Goal: Task Accomplishment & Management: Use online tool/utility

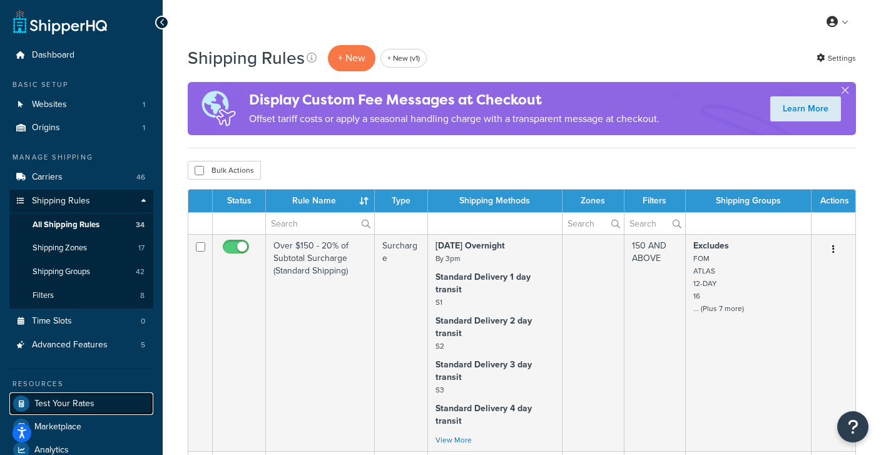
click at [68, 399] on span "Test Your Rates" at bounding box center [64, 404] width 60 height 11
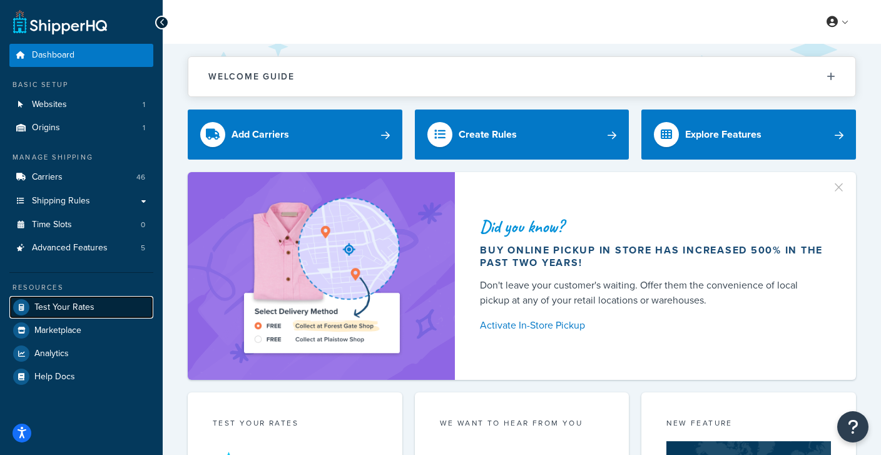
click at [78, 309] on span "Test Your Rates" at bounding box center [64, 307] width 60 height 11
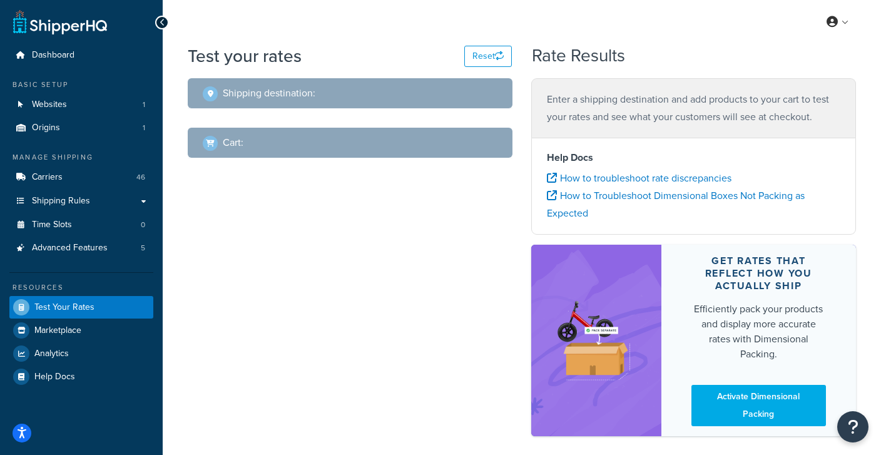
select select "TX"
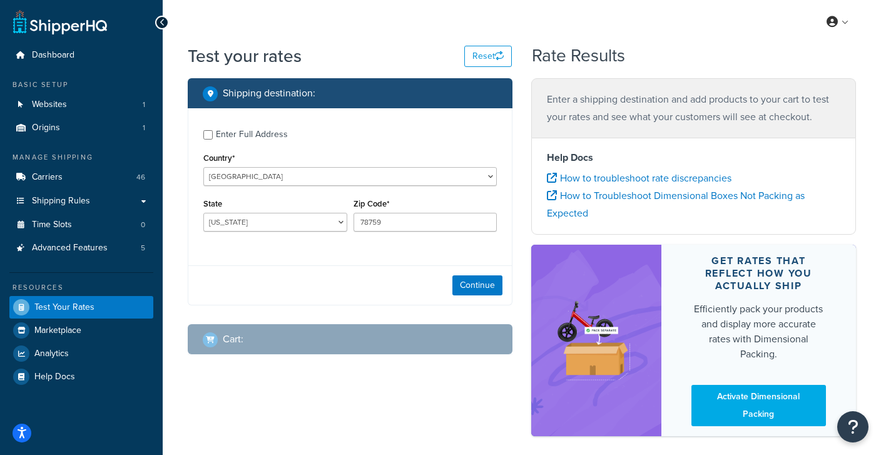
click at [230, 126] on div "Enter Full Address" at bounding box center [252, 135] width 72 height 18
click at [213, 130] on input "Enter Full Address" at bounding box center [207, 134] width 9 height 9
checkbox input "true"
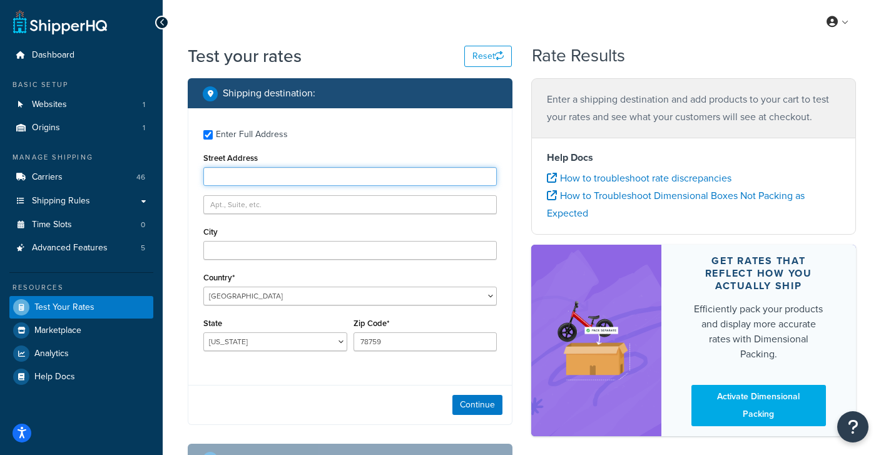
click at [235, 180] on input "Street Address" at bounding box center [349, 176] width 293 height 19
type input "13626 industrial road"
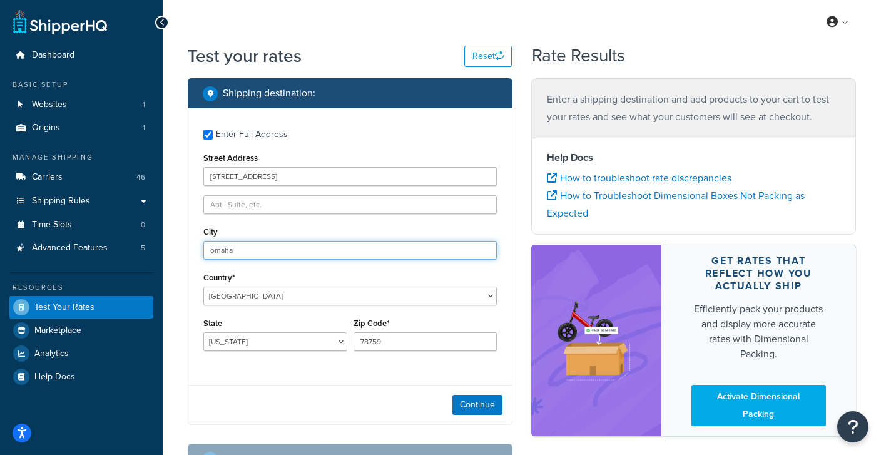
type input "omaha"
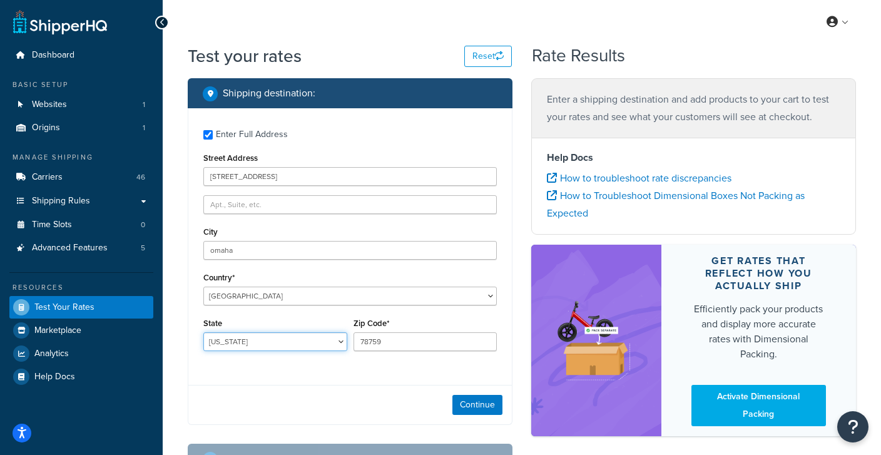
select select "NE"
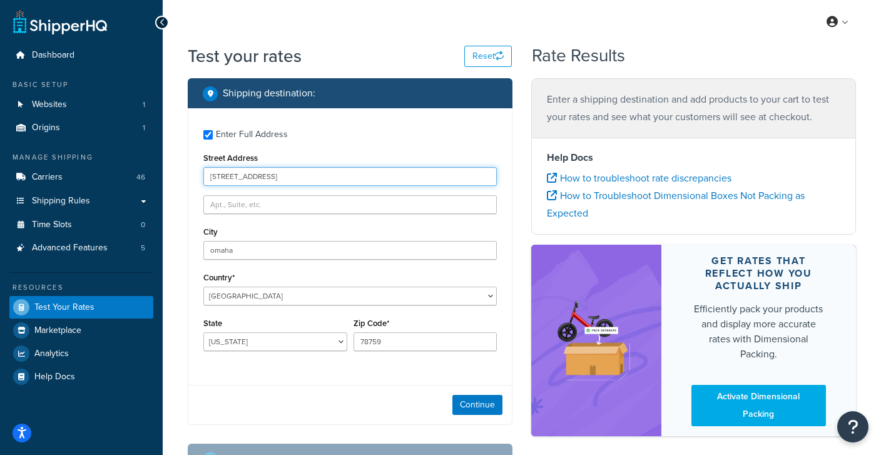
click at [266, 178] on input "13626 industrial road" at bounding box center [349, 176] width 293 height 19
click at [227, 177] on input "13626 Industrial Rd" at bounding box center [349, 176] width 293 height 19
type input "13636 Industrial Rd"
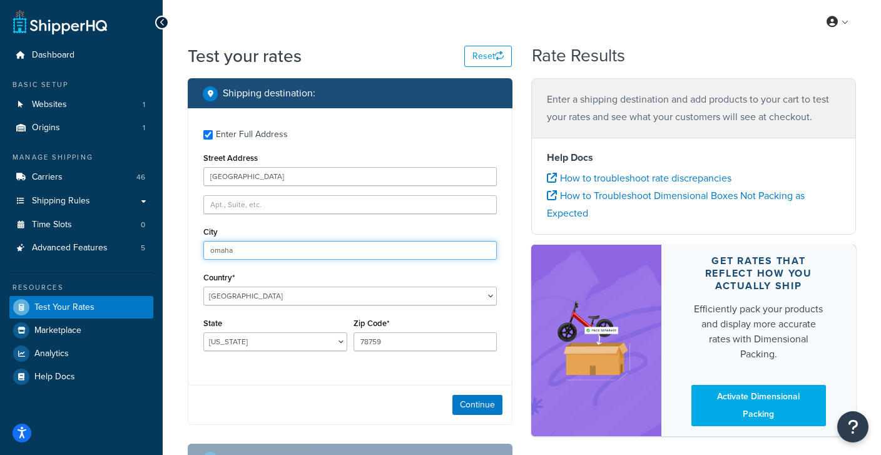
click at [213, 252] on input "omaha" at bounding box center [349, 250] width 293 height 19
type input "Omaha"
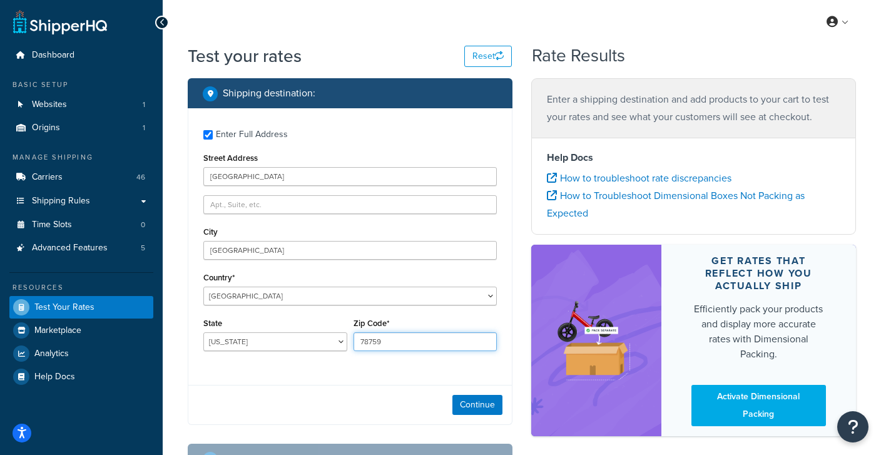
drag, startPoint x: 412, startPoint y: 345, endPoint x: 190, endPoint y: 347, distance: 222.7
click at [353, 347] on input "78759" at bounding box center [425, 341] width 144 height 19
type input "68137"
click at [466, 400] on button "Continue" at bounding box center [477, 405] width 50 height 20
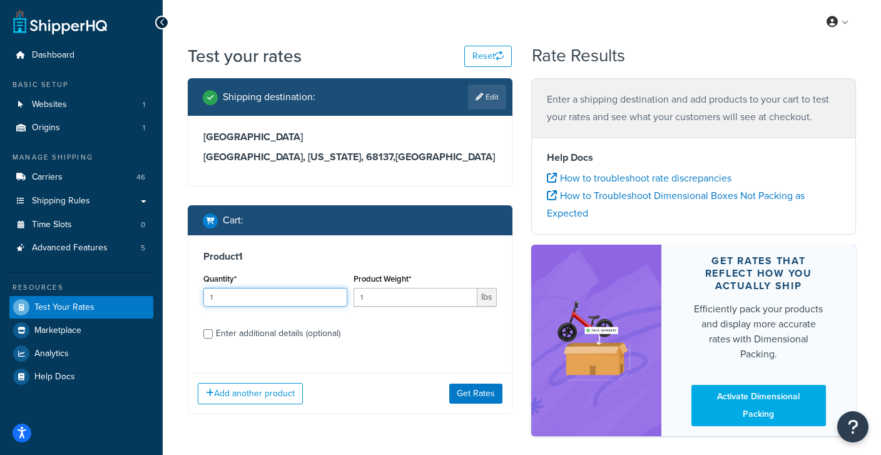
click at [264, 304] on input "1" at bounding box center [275, 297] width 144 height 19
type input "11"
click at [420, 299] on input "1" at bounding box center [415, 297] width 125 height 19
type input "11"
drag, startPoint x: 236, startPoint y: 298, endPoint x: 102, endPoint y: 290, distance: 134.7
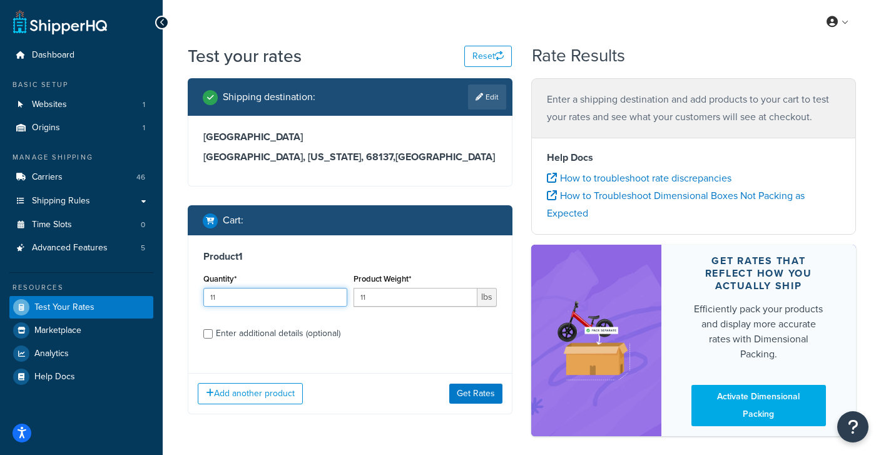
click at [203, 290] on input "11" at bounding box center [275, 297] width 144 height 19
type input "1"
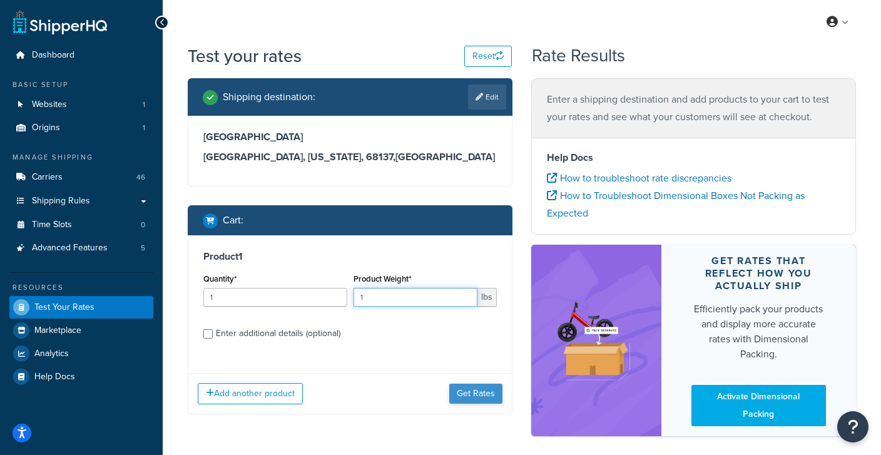
type input "1"
click at [477, 392] on button "Get Rates" at bounding box center [475, 394] width 53 height 20
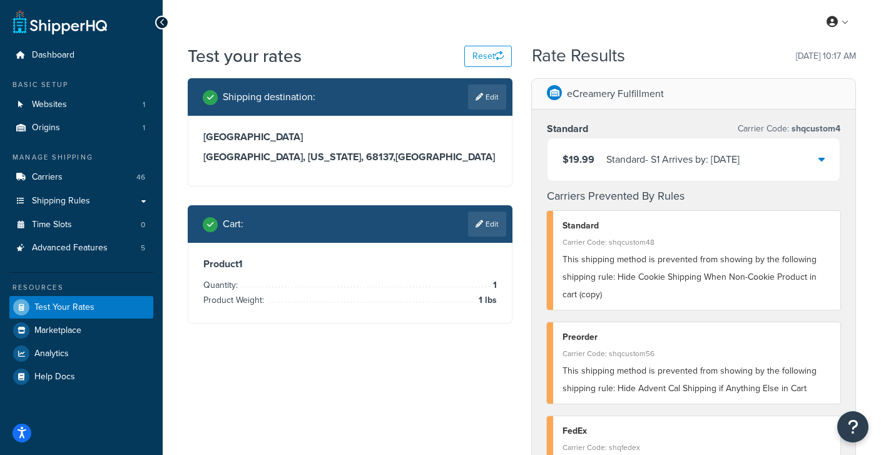
click at [649, 163] on div "Standard - S1 Arrives by: Fri, Sep 19, 2025" at bounding box center [672, 160] width 133 height 18
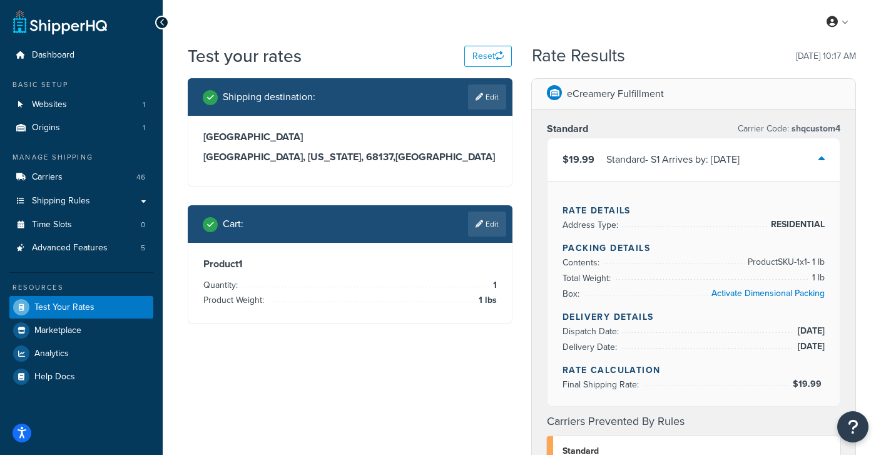
drag, startPoint x: 298, startPoint y: 140, endPoint x: 189, endPoint y: 130, distance: 109.9
click at [189, 130] on div "13636 Industrial Rd Omaha, Nebraska, 68137 , United States" at bounding box center [349, 151] width 323 height 70
copy h3 "13636 Industrial Rd"
click at [303, 158] on h3 "Omaha, Nebraska, 68137 , United States" at bounding box center [349, 157] width 293 height 13
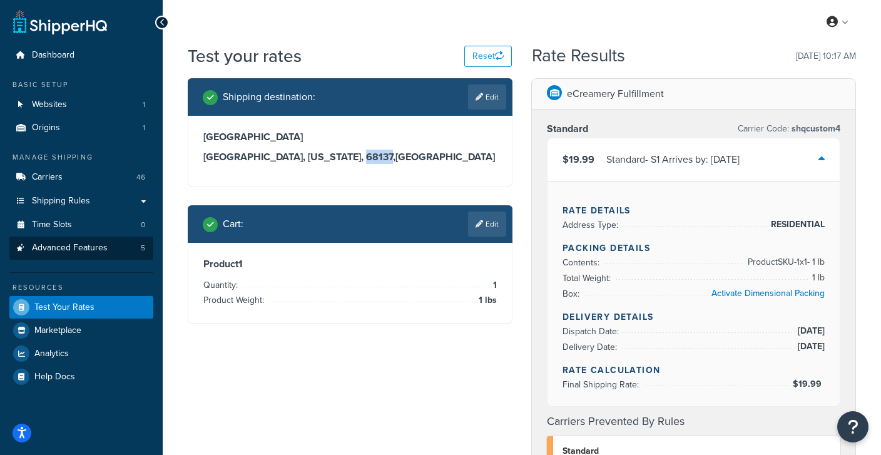
copy h3 "68137"
click at [674, 158] on div "Standard - S1 Arrives by: Fri, Sep 19, 2025" at bounding box center [672, 160] width 133 height 18
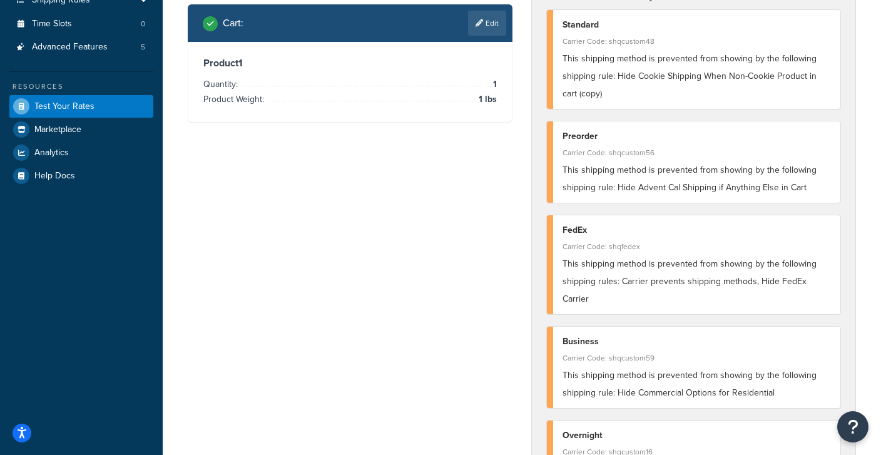
scroll to position [198, 0]
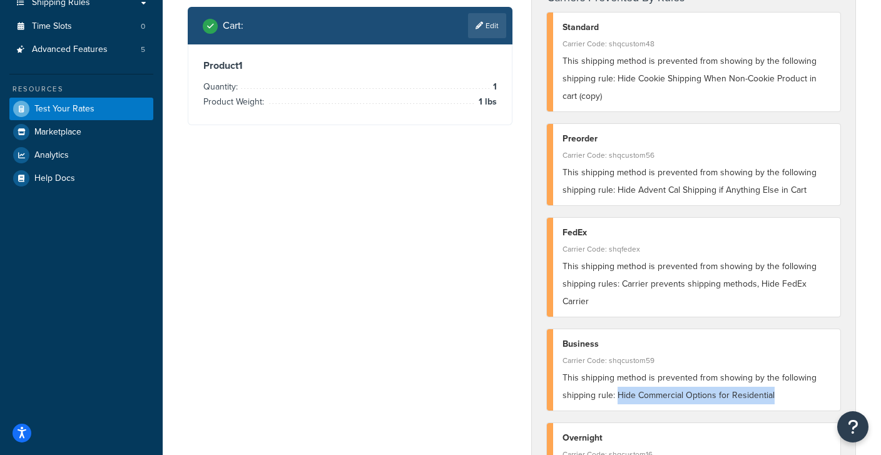
drag, startPoint x: 790, startPoint y: 375, endPoint x: 617, endPoint y: 383, distance: 173.5
click at [617, 383] on div "This shipping method is prevented from showing by the following shipping rule: …" at bounding box center [696, 386] width 268 height 35
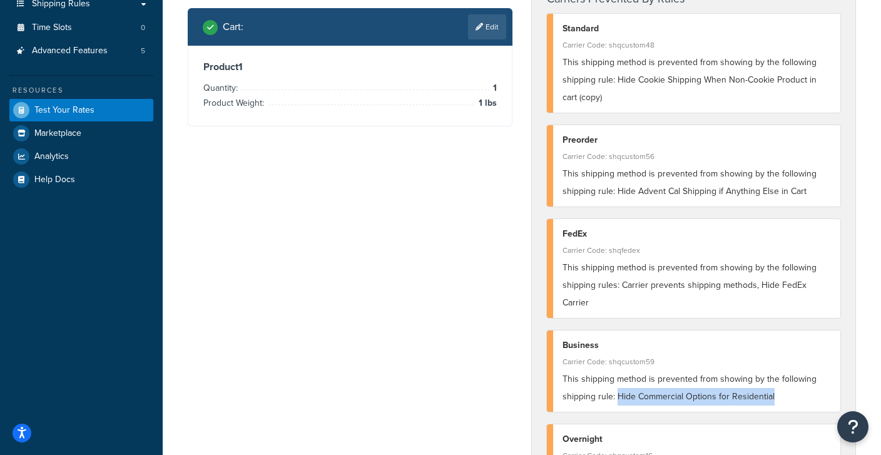
scroll to position [200, 0]
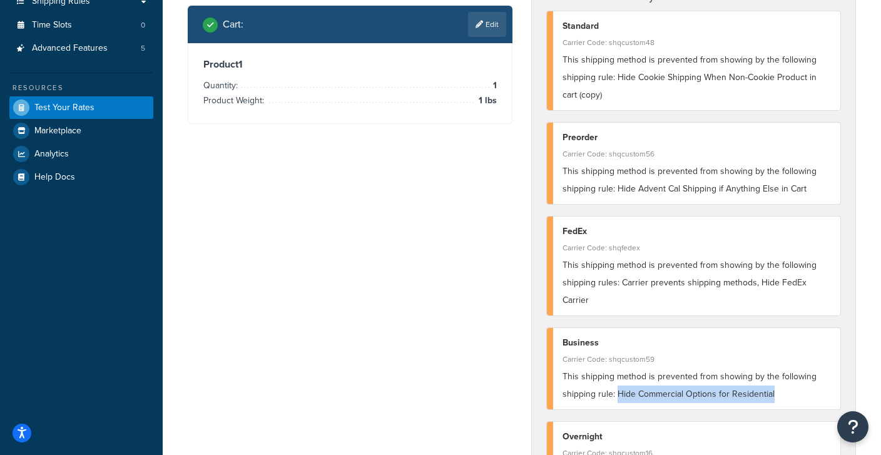
copy span "Hide Commercial Options for Residential"
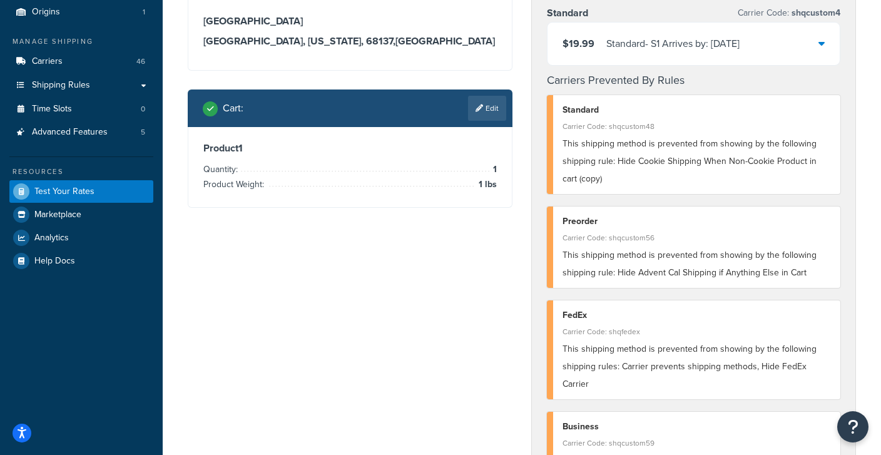
scroll to position [105, 0]
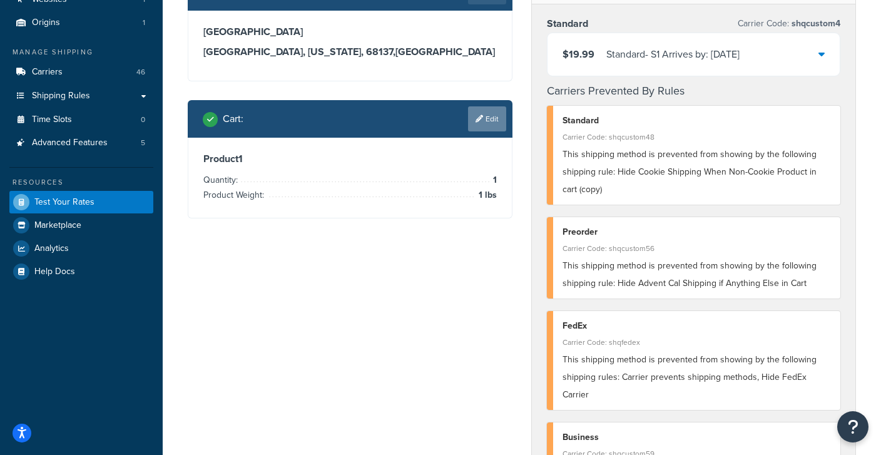
click at [486, 112] on link "Edit" at bounding box center [487, 118] width 38 height 25
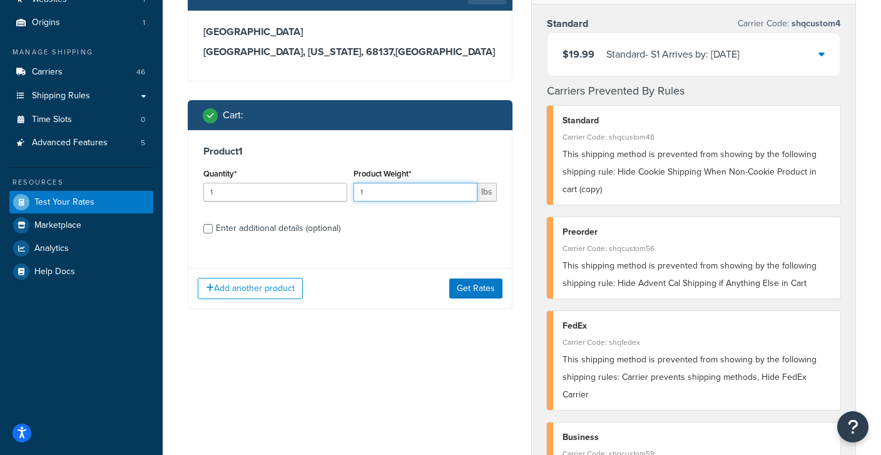
drag, startPoint x: 382, startPoint y: 192, endPoint x: 321, endPoint y: 188, distance: 61.4
click at [353, 188] on input "1" at bounding box center [415, 192] width 125 height 19
type input "2"
click at [468, 288] on button "Get Rates" at bounding box center [475, 288] width 53 height 20
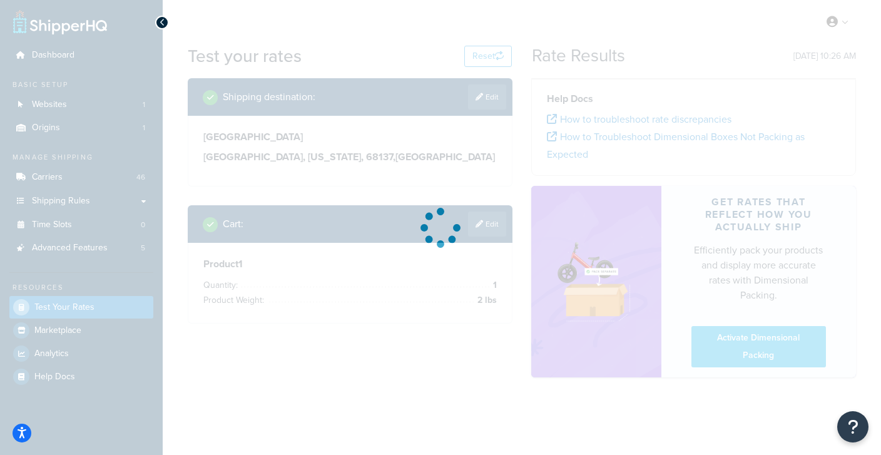
scroll to position [0, 0]
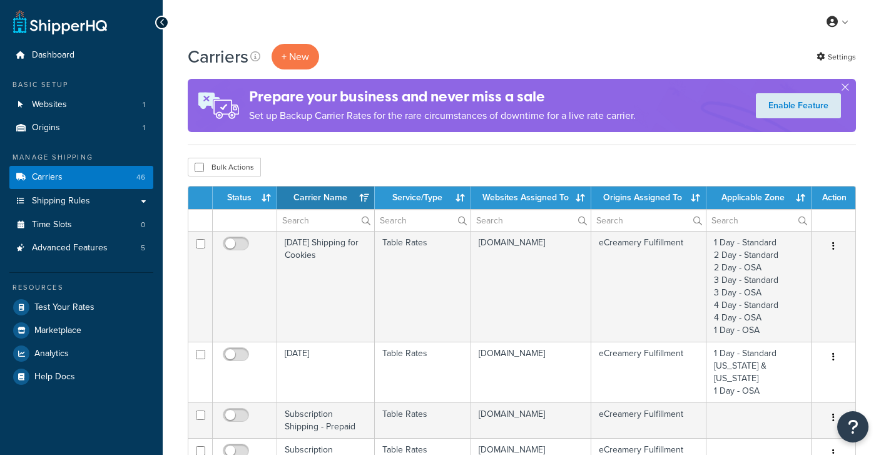
select select "15"
click at [253, 198] on th "Status" at bounding box center [245, 197] width 64 height 23
click at [247, 201] on th "Status" at bounding box center [245, 197] width 64 height 23
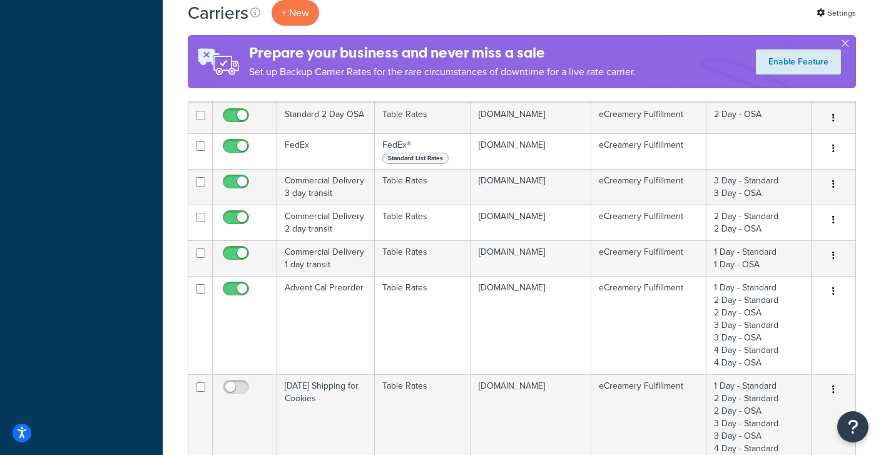
scroll to position [577, 0]
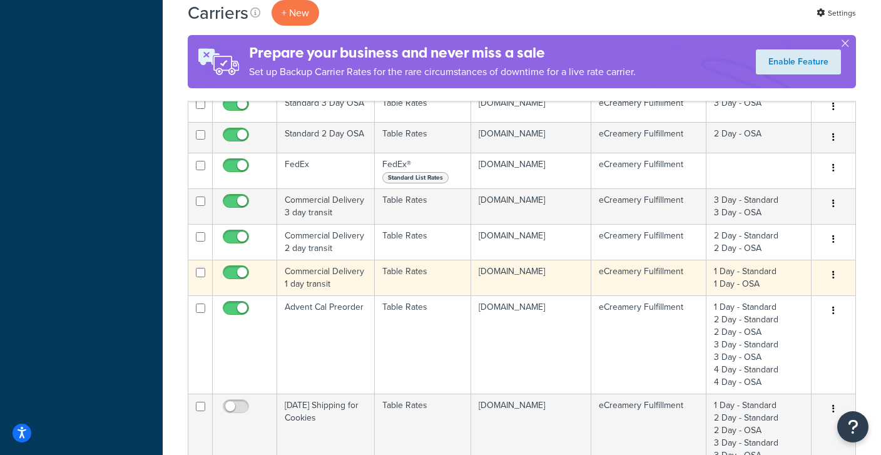
click at [325, 261] on td "Commercial Delivery 1 day transit" at bounding box center [326, 278] width 98 height 36
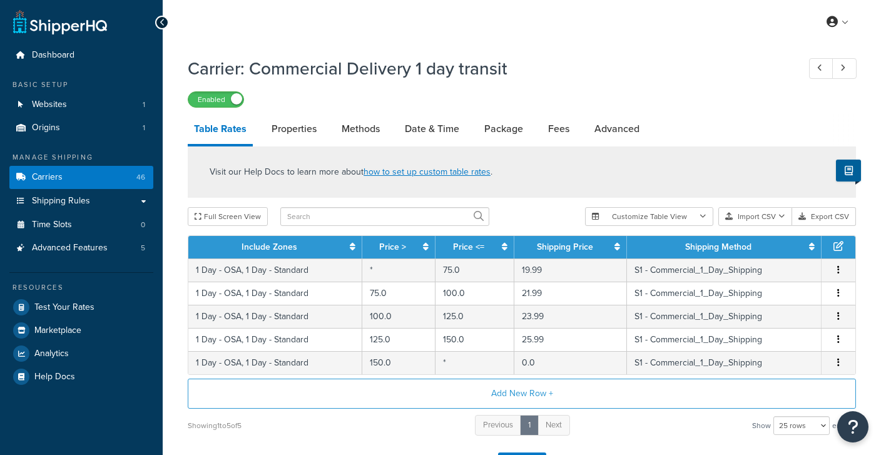
select select "25"
click at [606, 136] on link "Advanced" at bounding box center [617, 129] width 58 height 30
select select "false"
select select "residential"
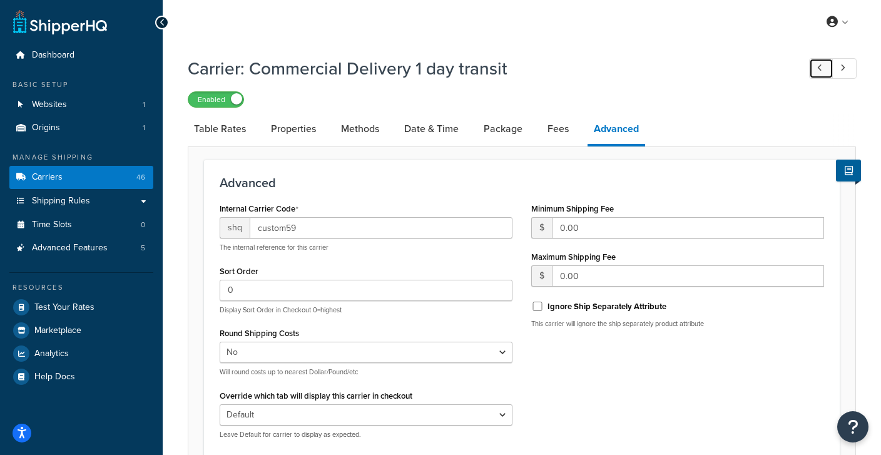
click at [816, 66] on link at bounding box center [821, 68] width 24 height 21
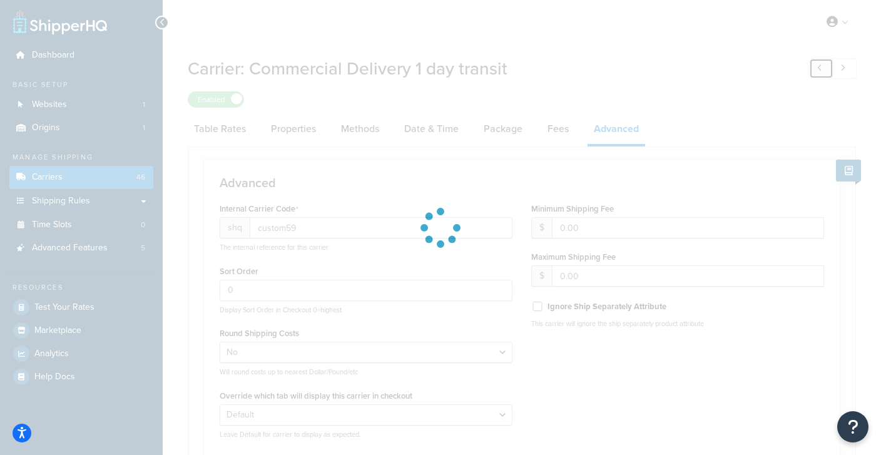
select select "fedEx"
select select "REGULAR_PICKUP"
select select "YOUR_PACKAGING"
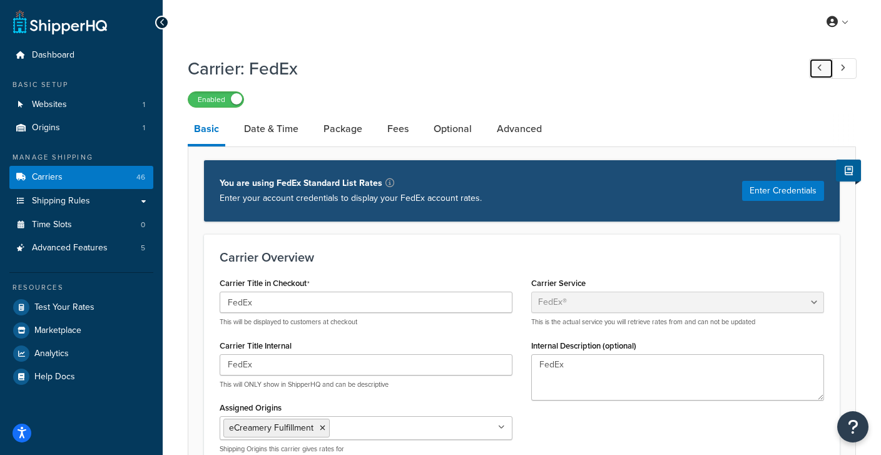
click at [816, 66] on link at bounding box center [821, 68] width 24 height 21
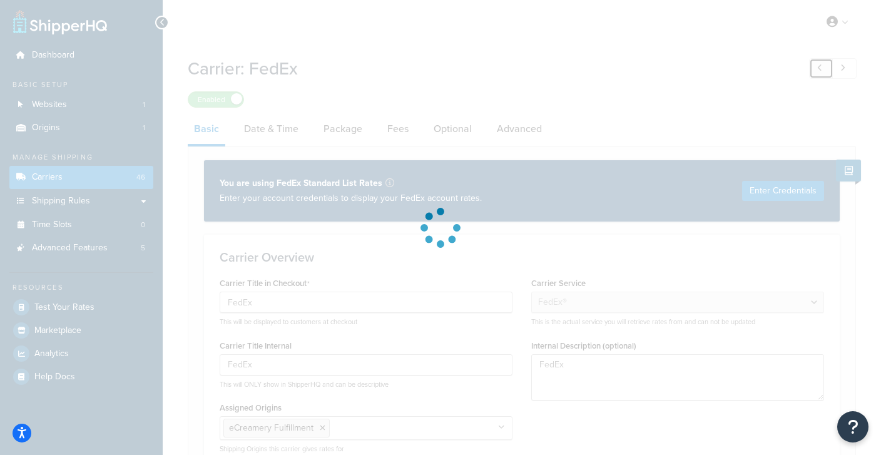
select select "false"
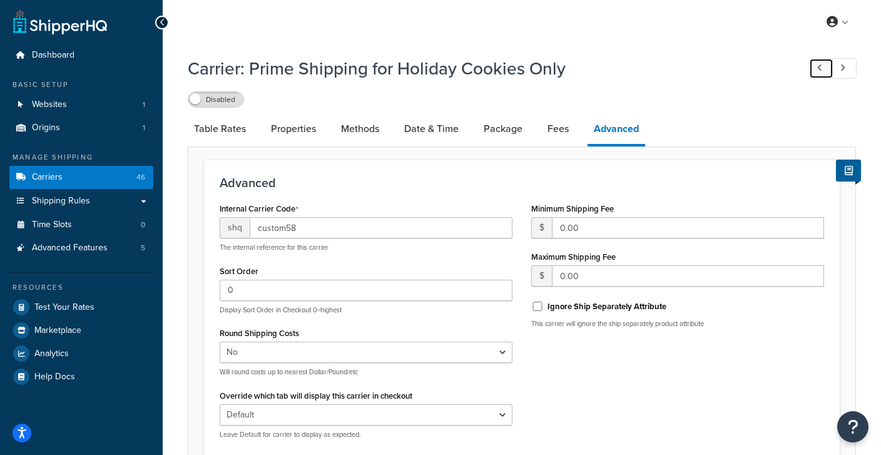
click at [816, 66] on link at bounding box center [821, 68] width 24 height 21
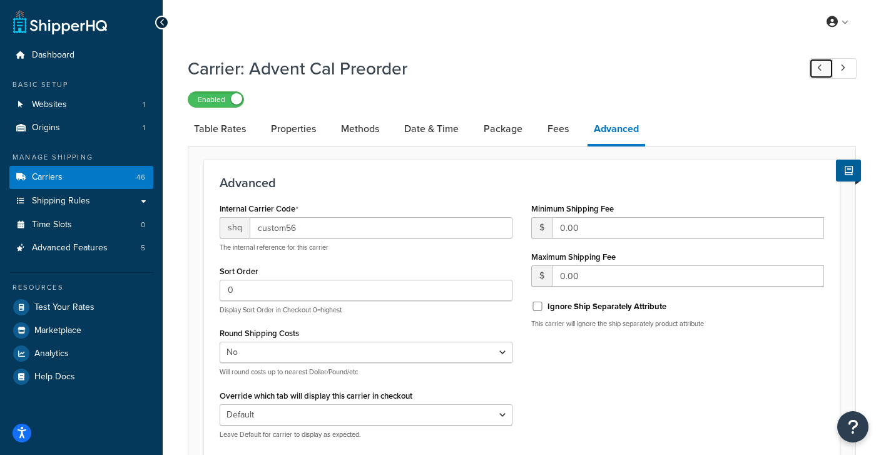
click at [816, 66] on link at bounding box center [821, 68] width 24 height 21
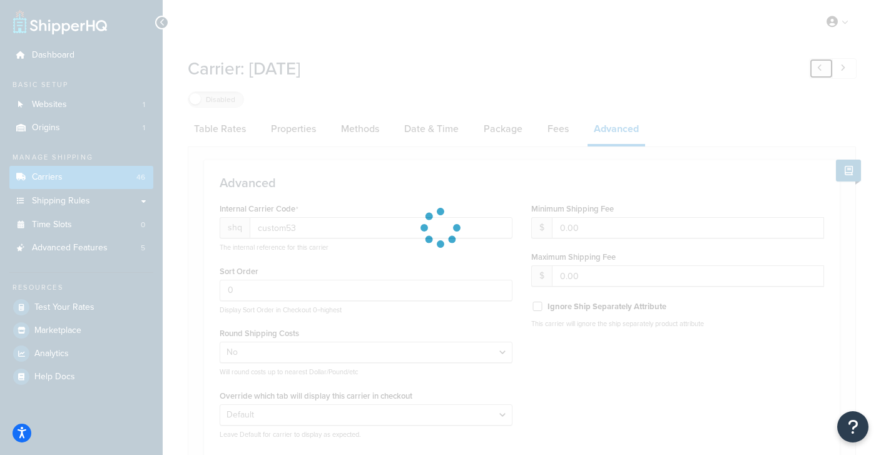
type input "custom52"
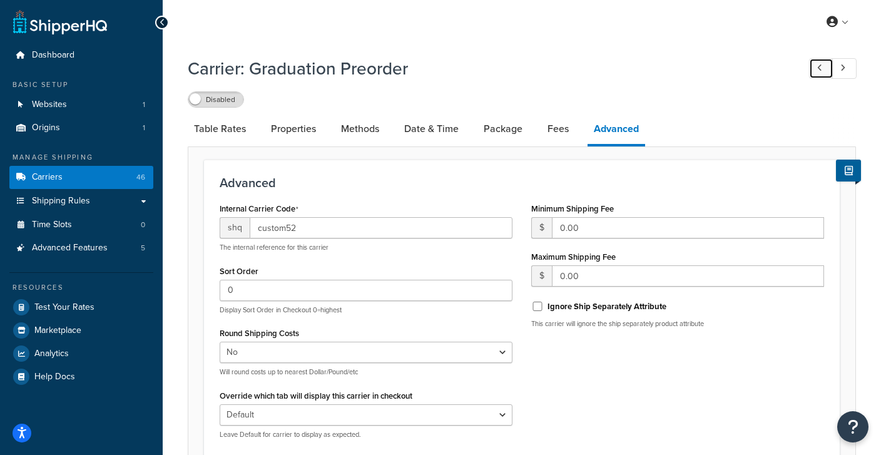
click at [816, 66] on link at bounding box center [821, 68] width 24 height 21
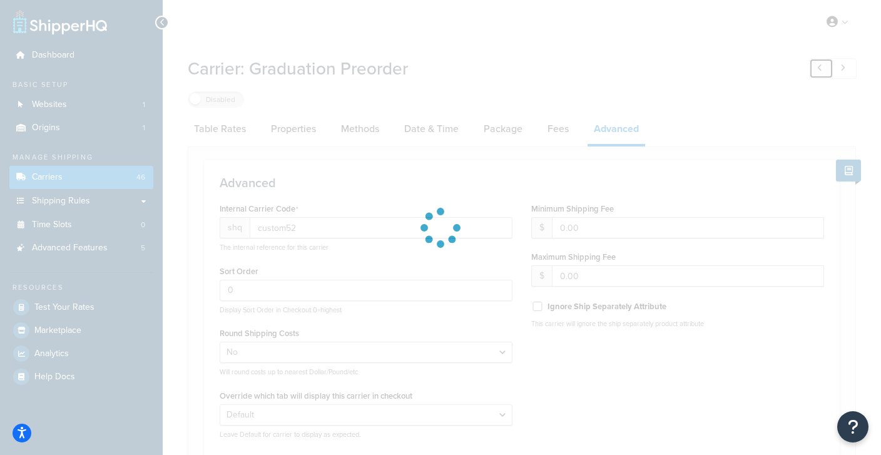
select select "free"
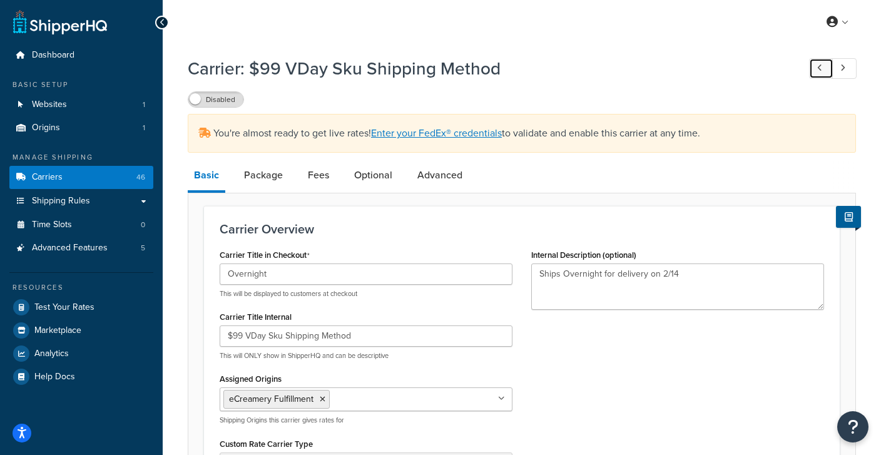
click at [816, 66] on link at bounding box center [821, 68] width 24 height 21
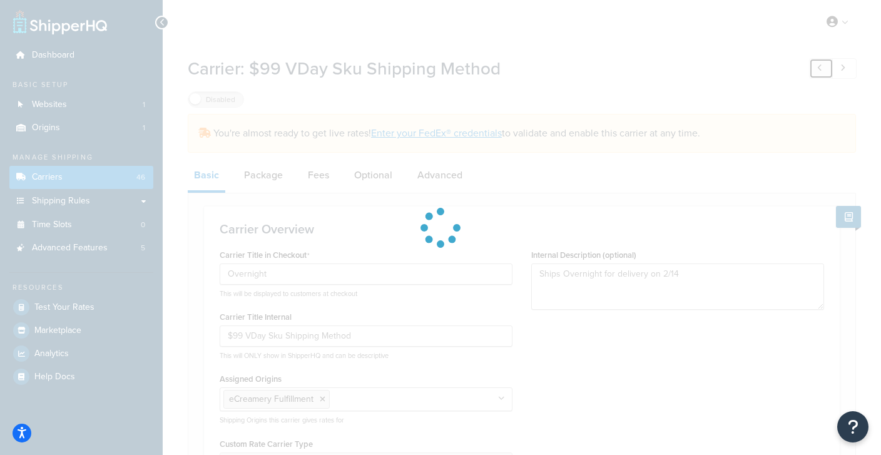
select select "false"
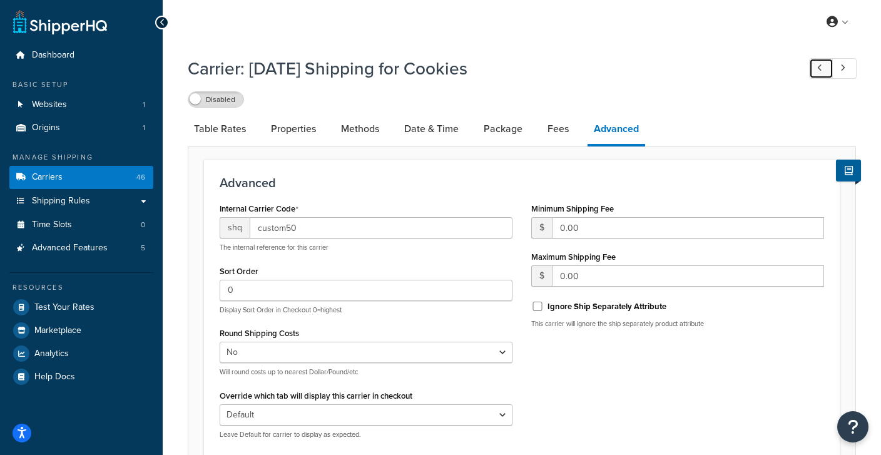
click at [816, 66] on link at bounding box center [821, 68] width 24 height 21
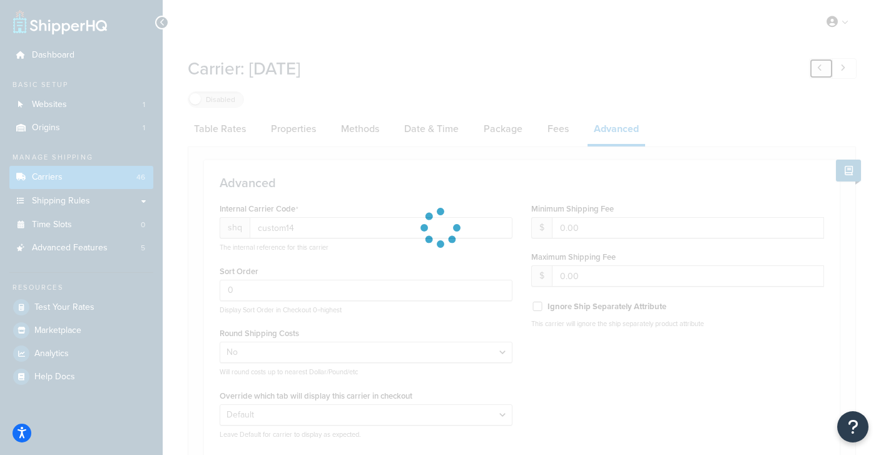
type input "custom10"
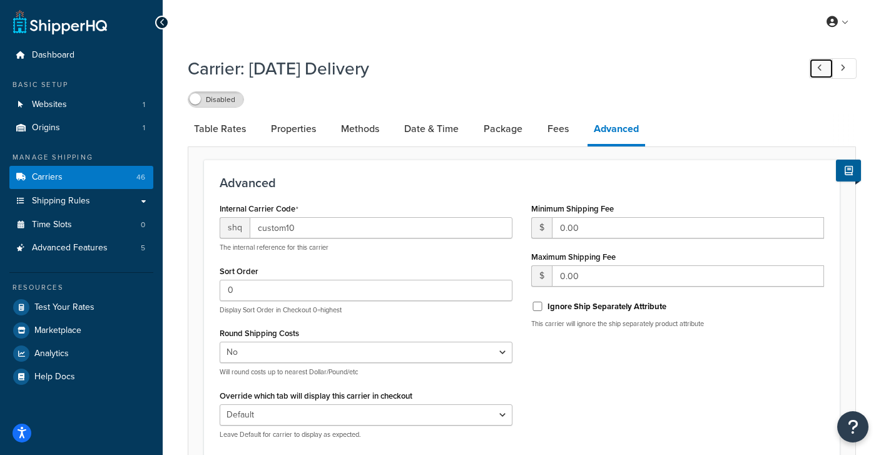
click at [816, 66] on link at bounding box center [821, 68] width 24 height 21
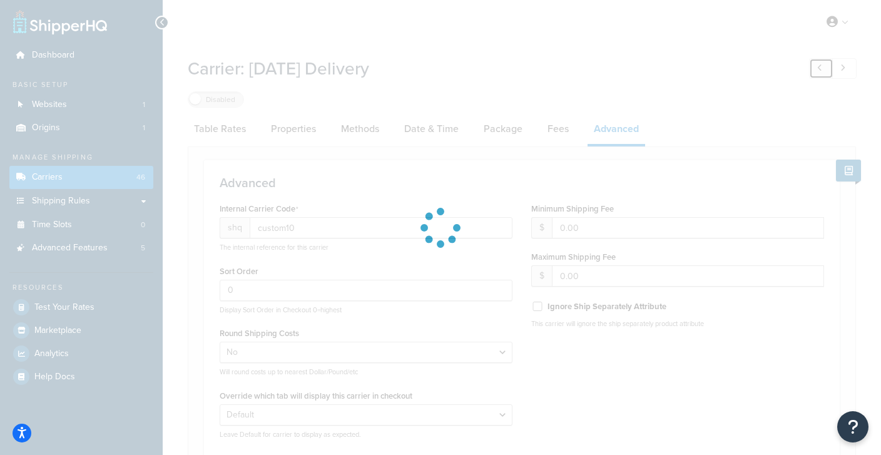
select select "pickup"
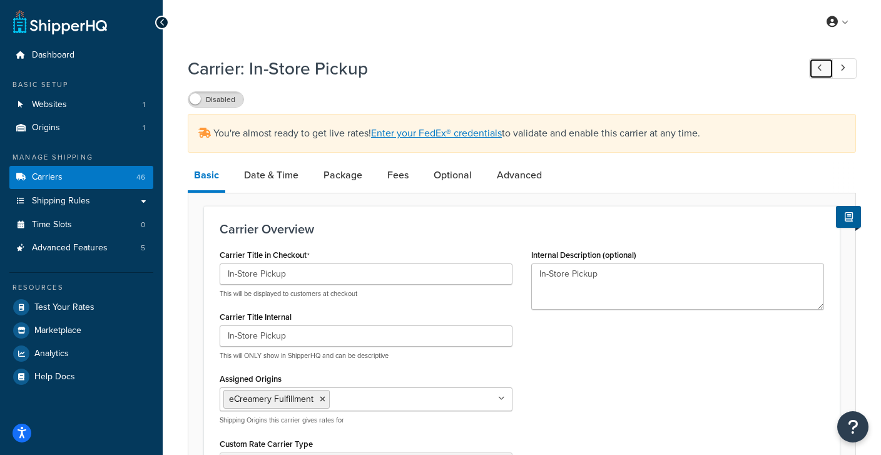
click at [816, 66] on link at bounding box center [821, 68] width 24 height 21
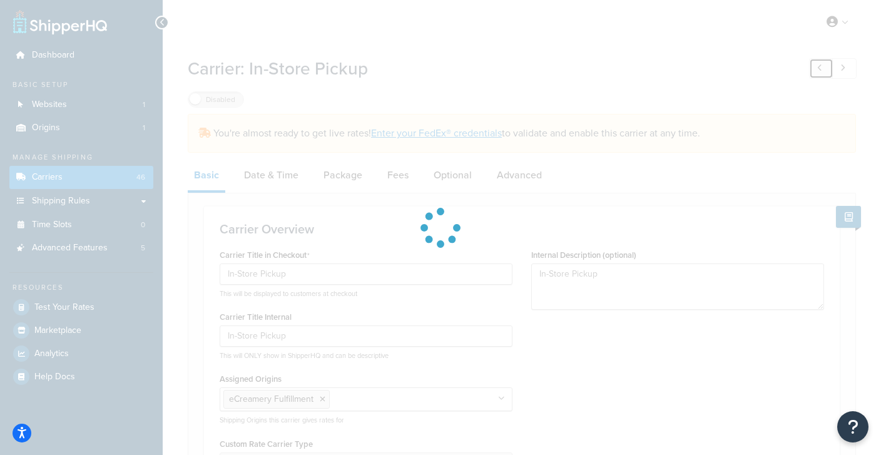
select select "false"
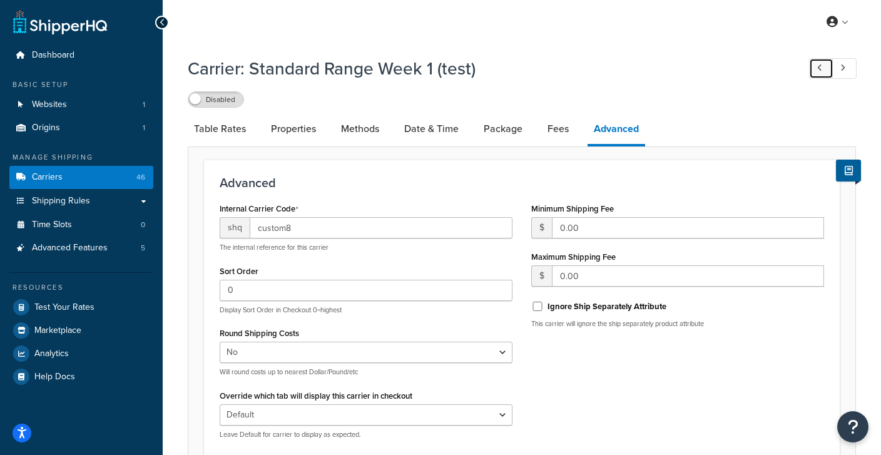
click at [816, 66] on link at bounding box center [821, 68] width 24 height 21
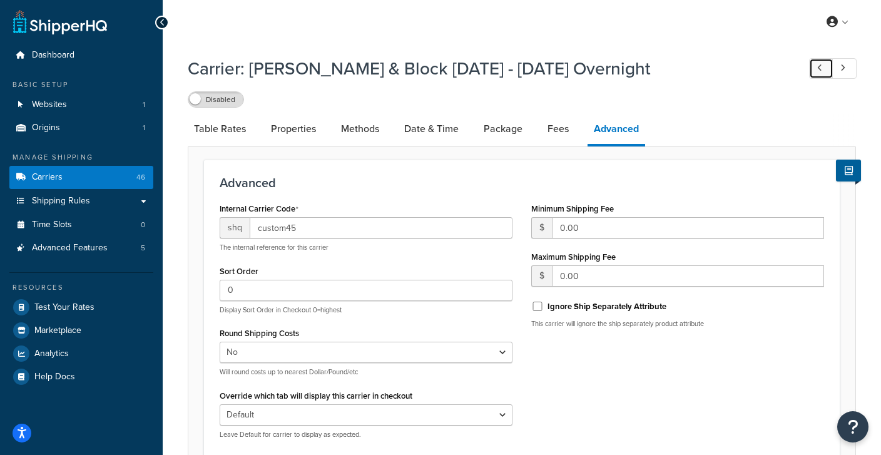
click at [816, 66] on link at bounding box center [821, 68] width 24 height 21
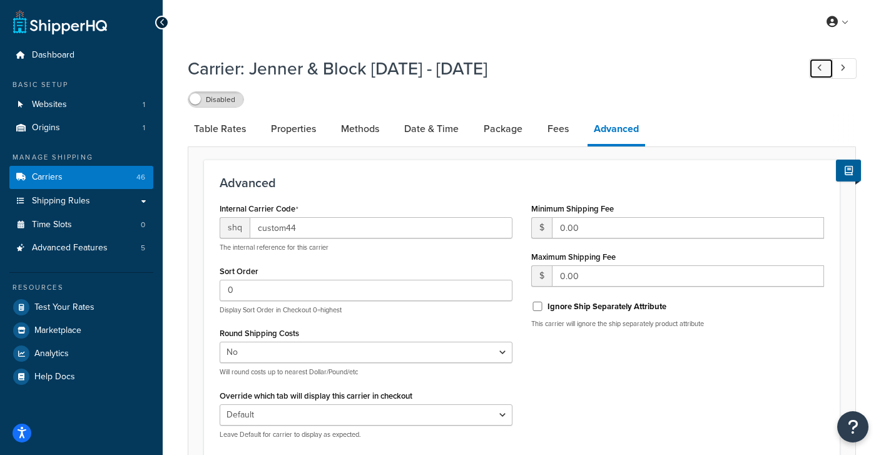
click at [816, 66] on link at bounding box center [821, 68] width 24 height 21
click at [822, 69] on icon at bounding box center [819, 68] width 5 height 8
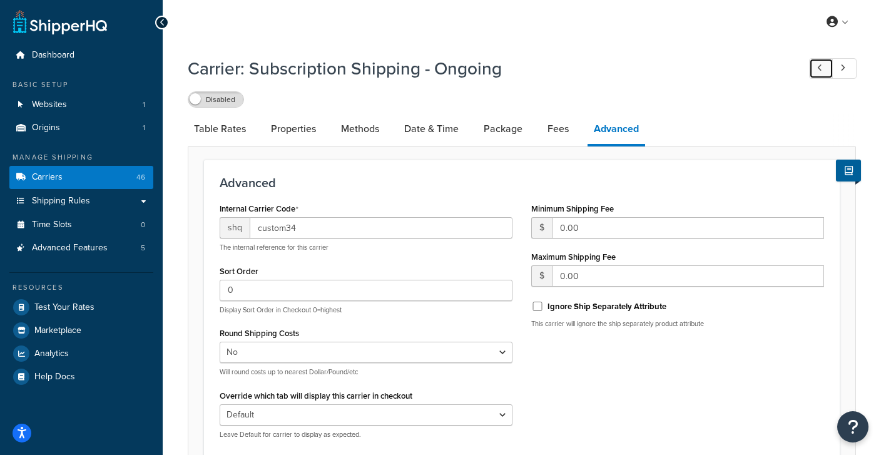
click at [822, 69] on icon at bounding box center [819, 68] width 5 height 8
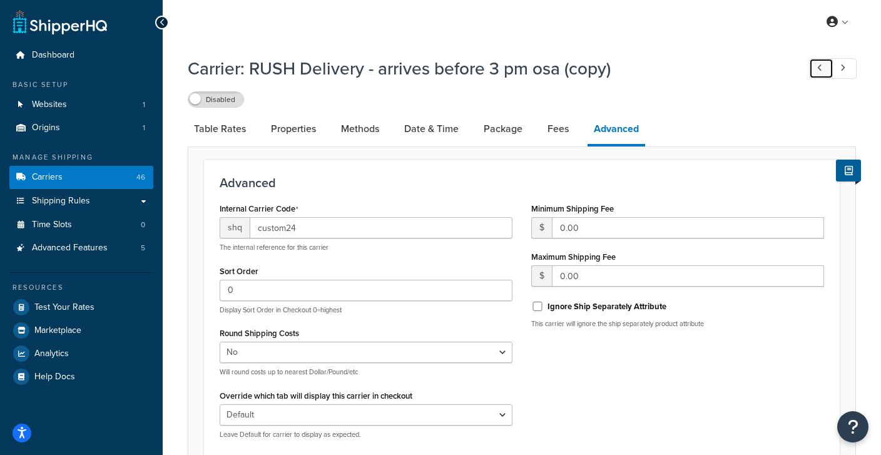
click at [822, 69] on icon at bounding box center [819, 68] width 5 height 8
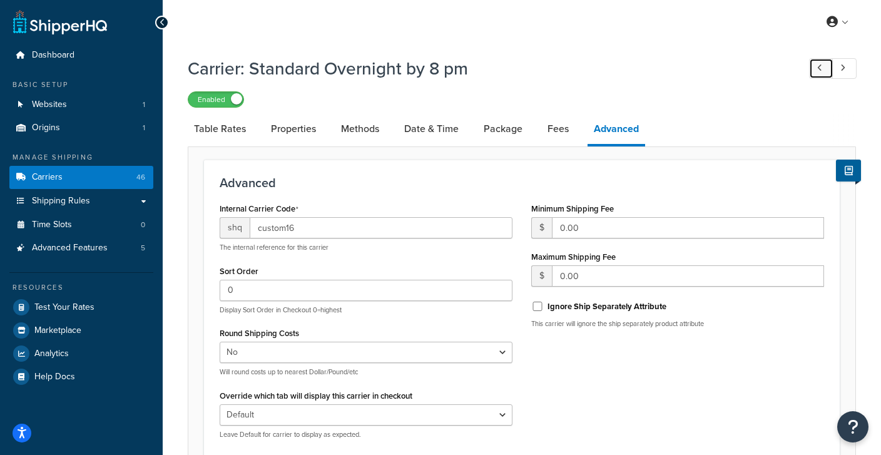
click at [822, 69] on icon at bounding box center [819, 68] width 5 height 8
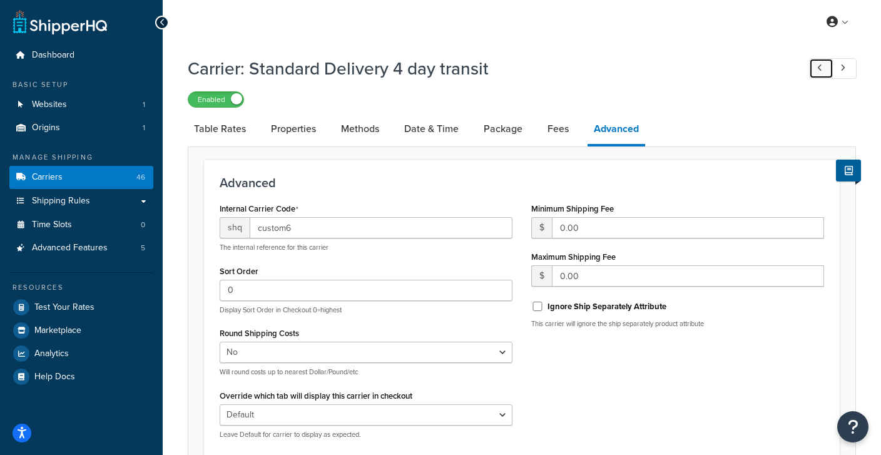
click at [822, 69] on icon at bounding box center [819, 68] width 5 height 8
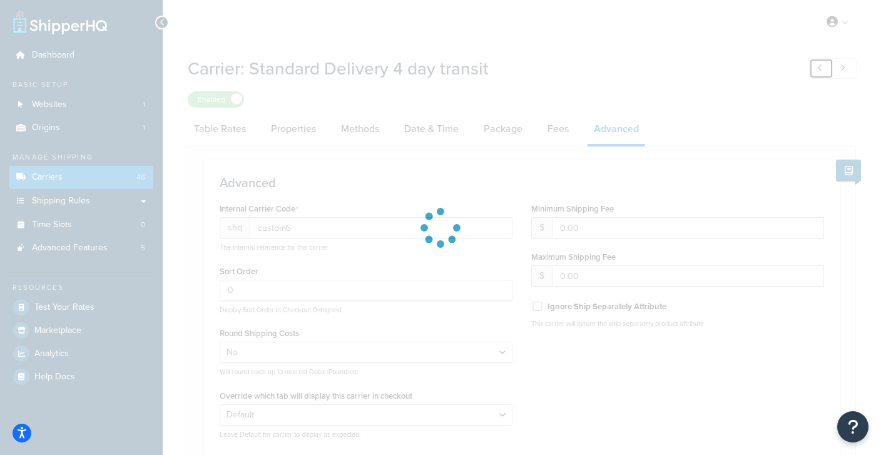
type input "custom3"
checkbox input "true"
select select "residential"
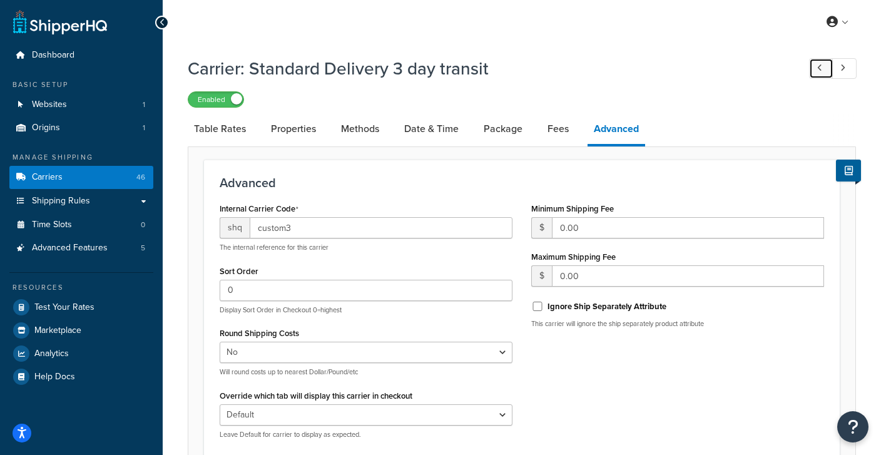
click at [822, 69] on icon at bounding box center [819, 68] width 5 height 8
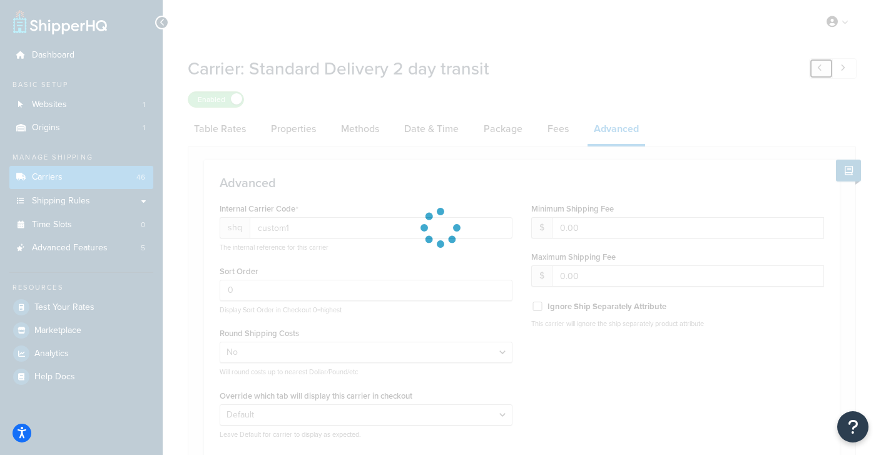
type input "custom4"
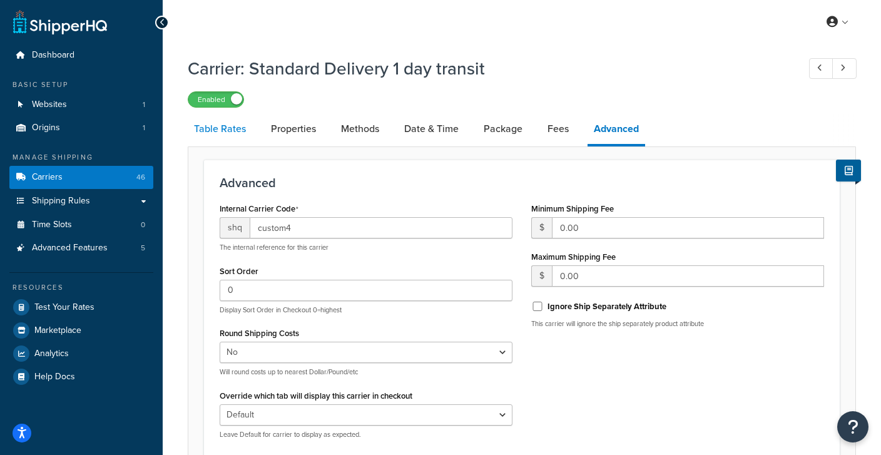
click at [221, 126] on link "Table Rates" at bounding box center [220, 129] width 64 height 30
select select "25"
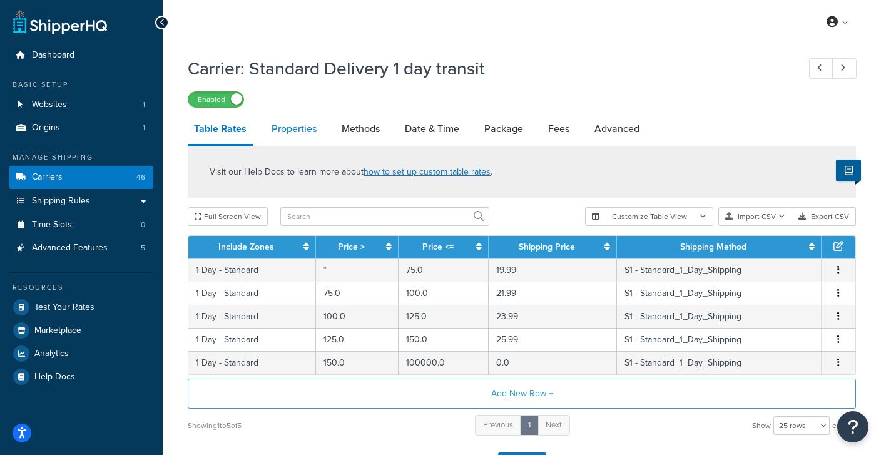
click at [278, 128] on link "Properties" at bounding box center [294, 129] width 58 height 30
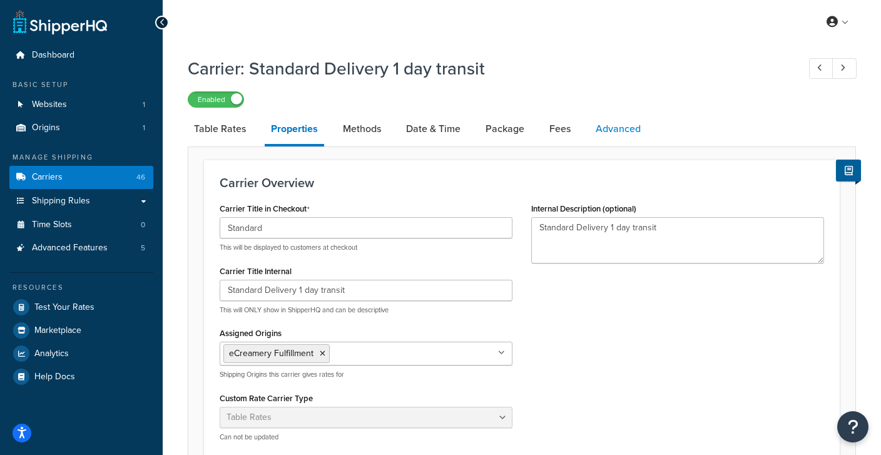
click at [624, 129] on link "Advanced" at bounding box center [618, 129] width 58 height 30
select select "false"
select select "residential"
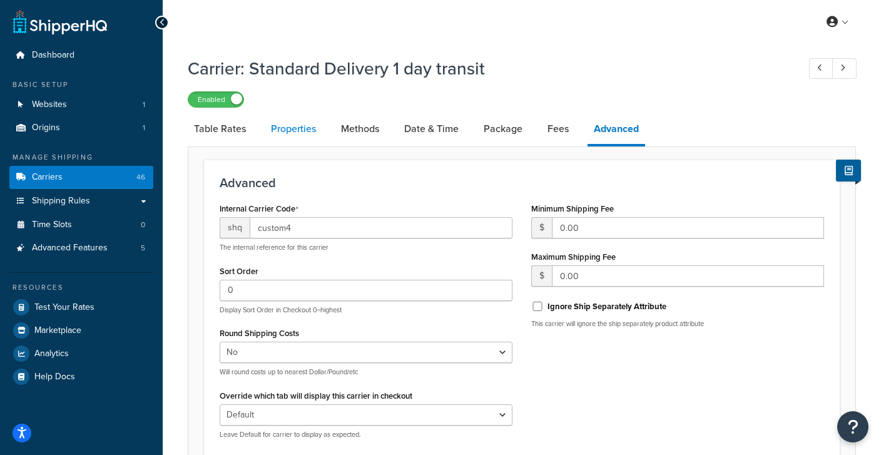
click at [288, 125] on link "Properties" at bounding box center [294, 129] width 58 height 30
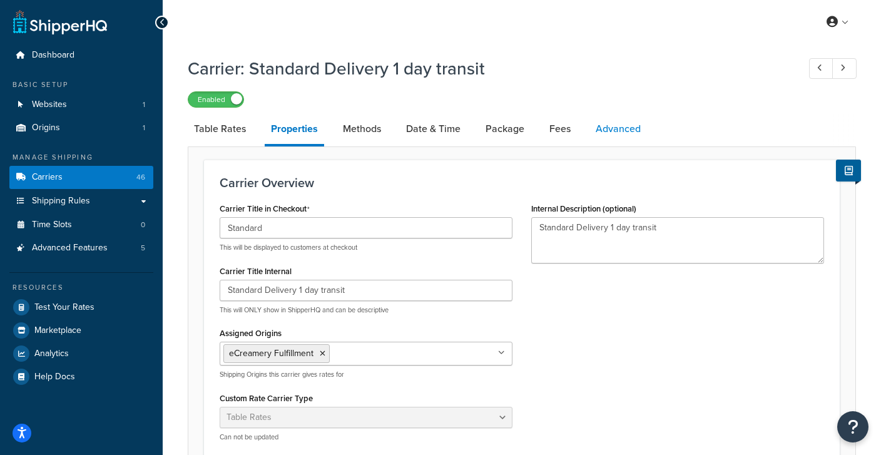
click at [607, 124] on link "Advanced" at bounding box center [618, 129] width 58 height 30
select select "false"
select select "residential"
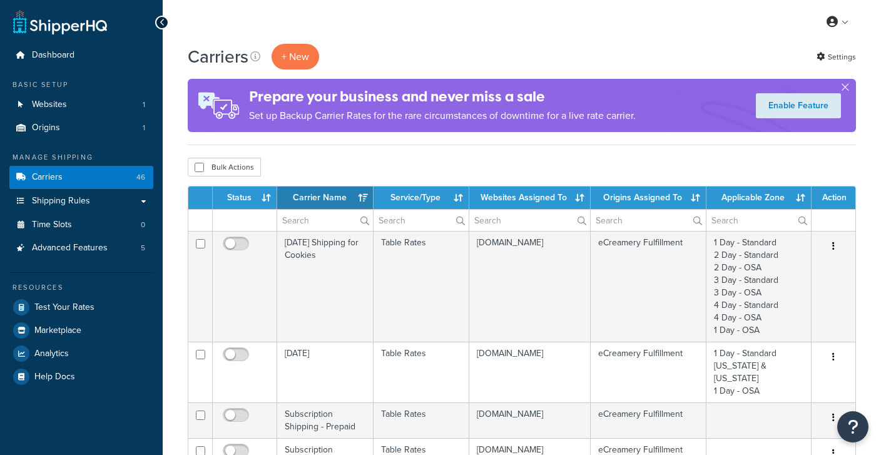
select select "15"
click at [250, 197] on th "Status" at bounding box center [245, 197] width 64 height 23
click at [255, 195] on th "Status" at bounding box center [245, 197] width 64 height 23
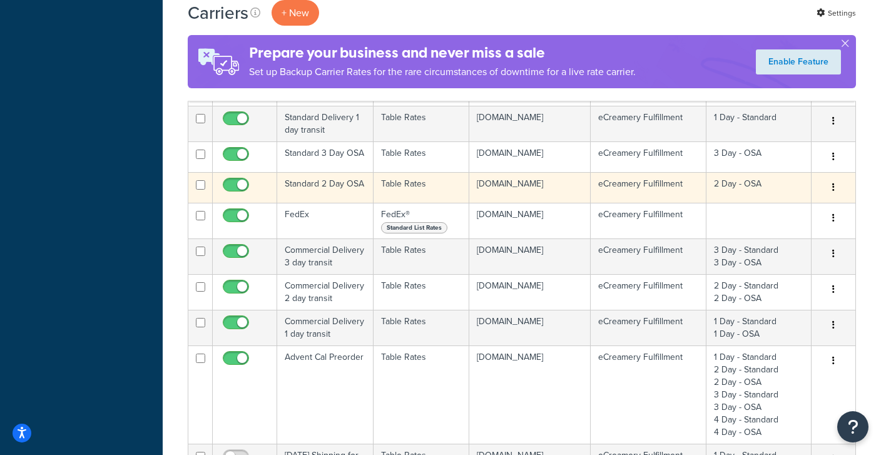
scroll to position [527, 0]
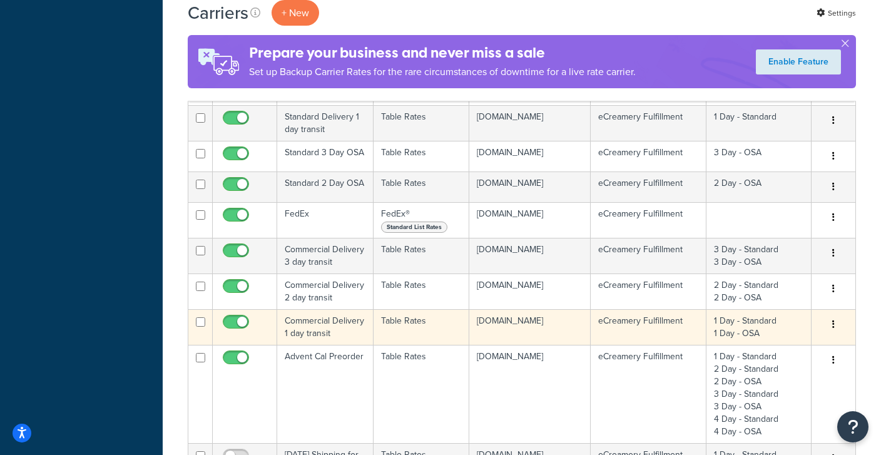
click at [315, 309] on td "Commercial Delivery 1 day transit" at bounding box center [325, 327] width 96 height 36
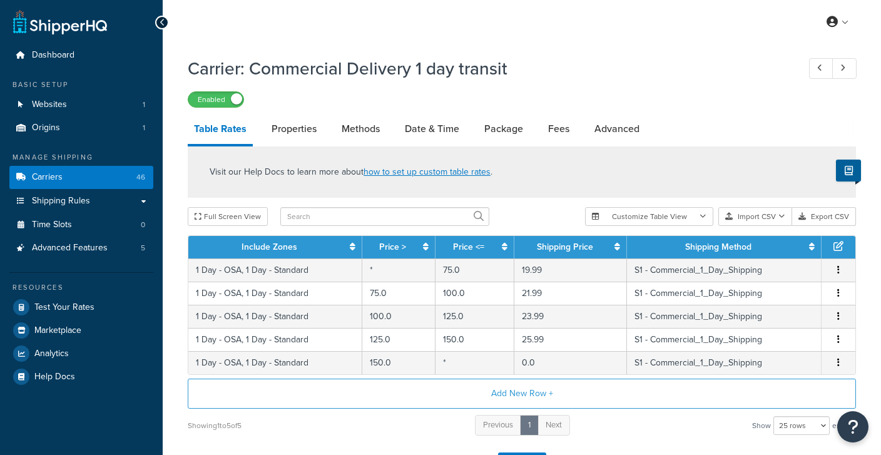
select select "25"
click at [583, 130] on li "Fees" at bounding box center [565, 129] width 46 height 30
click at [600, 130] on link "Advanced" at bounding box center [617, 129] width 58 height 30
select select "false"
select select "residential"
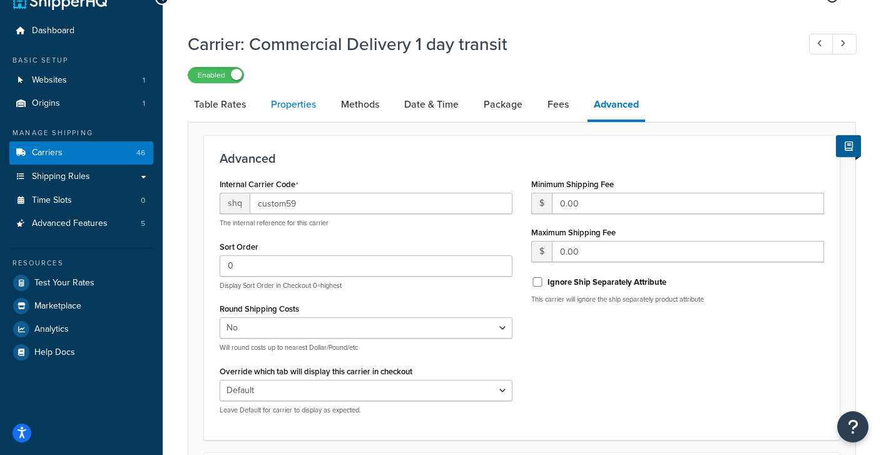
scroll to position [15, 0]
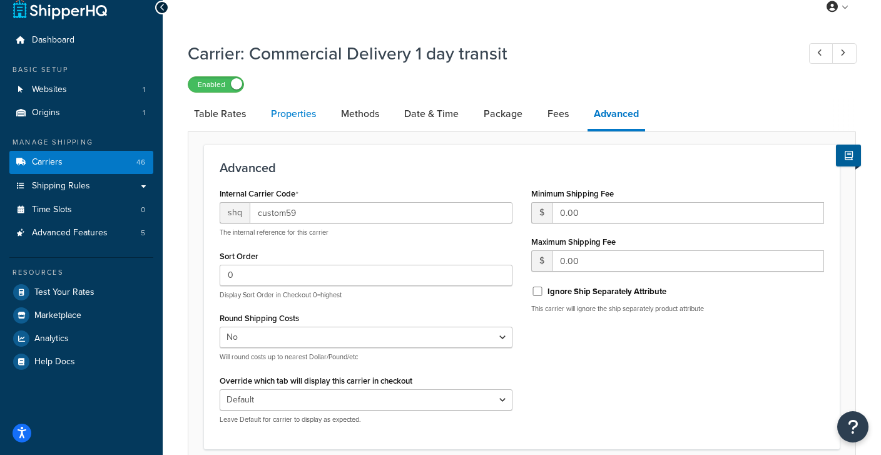
click at [297, 119] on link "Properties" at bounding box center [294, 114] width 58 height 30
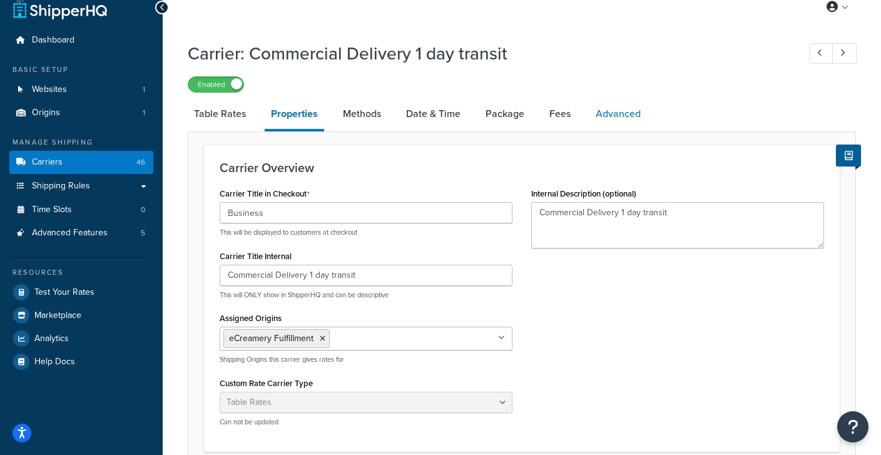
click at [610, 117] on link "Advanced" at bounding box center [618, 114] width 58 height 30
select select "false"
select select "residential"
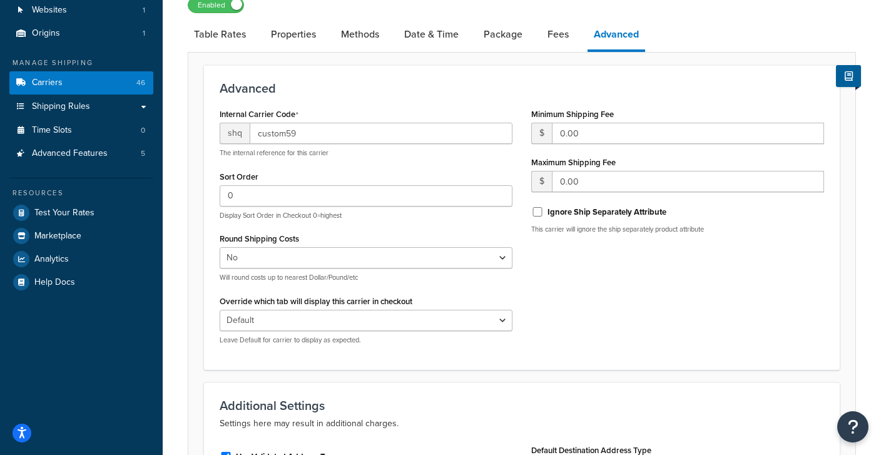
scroll to position [69, 0]
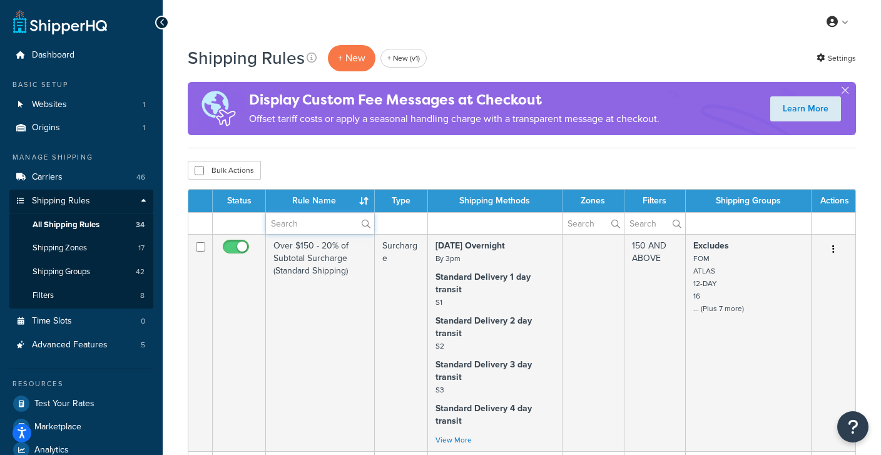
click at [299, 218] on input "text" at bounding box center [320, 223] width 108 height 21
paste input "Hide Residential Options for Commercial"
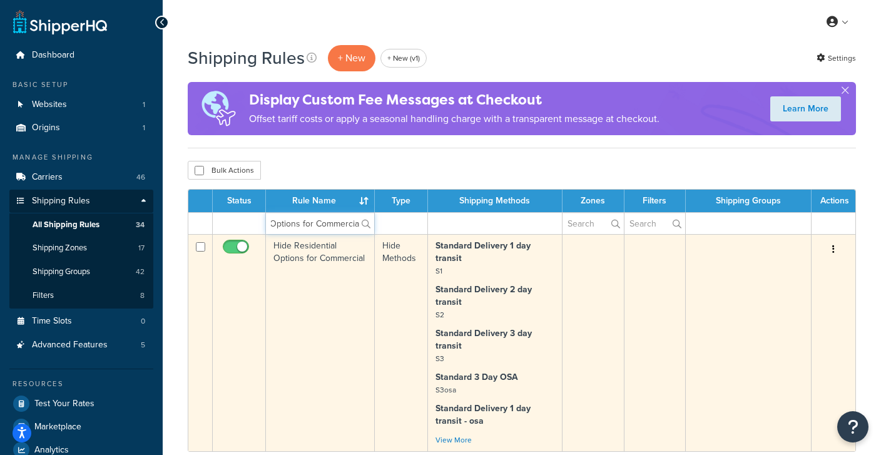
type input "Hide Residential Options for Commercial"
click at [310, 277] on td "Hide Residential Options for Commercial" at bounding box center [320, 342] width 109 height 217
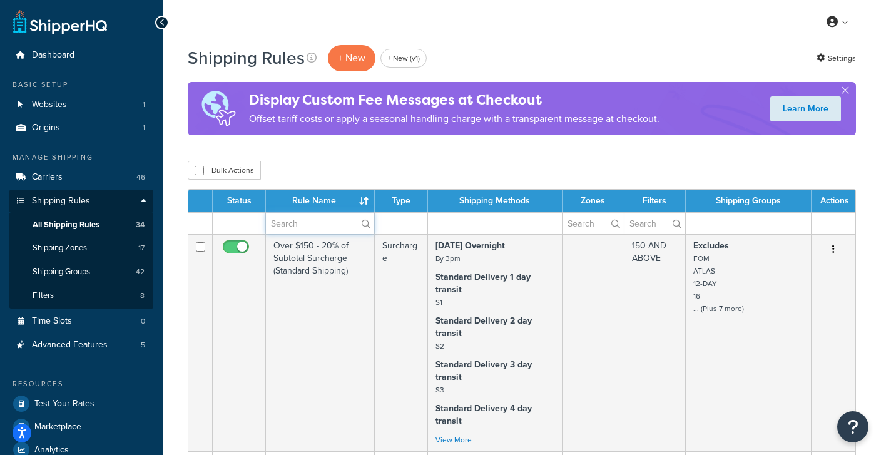
click at [337, 229] on input "text" at bounding box center [320, 223] width 108 height 21
paste input "Hide Commercial Options for Residential"
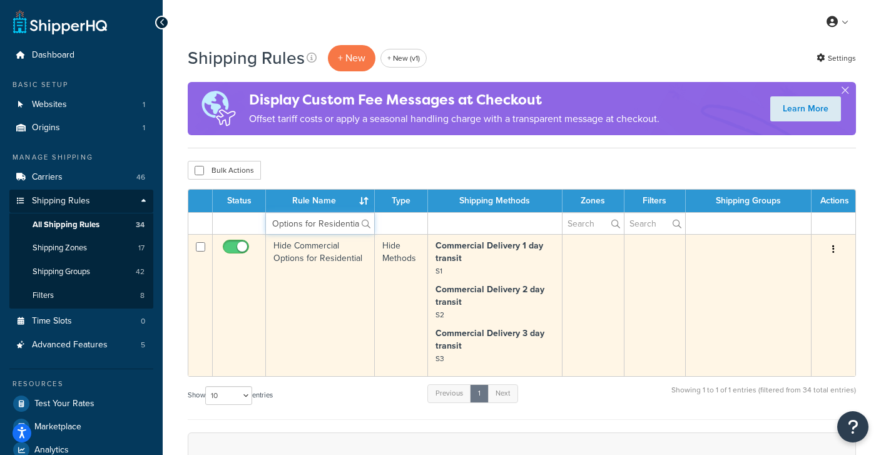
type input "Hide Commercial Options for Residential"
click at [310, 285] on td "Hide Commercial Options for Residential" at bounding box center [320, 305] width 109 height 142
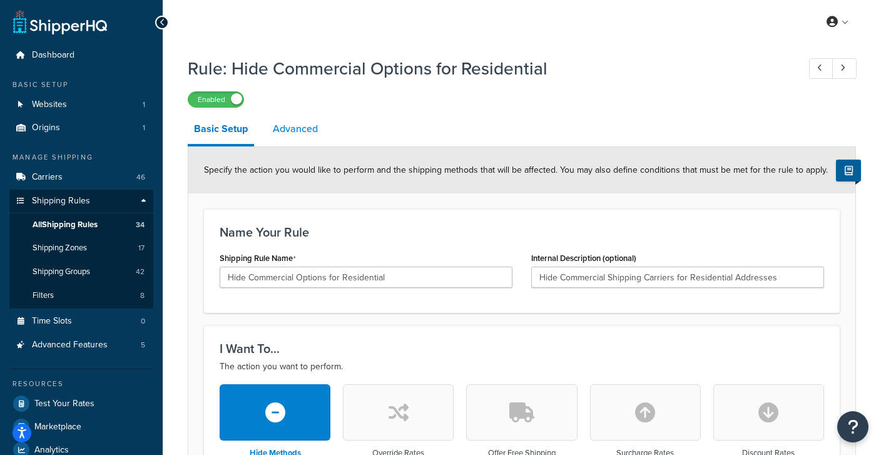
click at [288, 125] on link "Advanced" at bounding box center [296, 129] width 58 height 30
select select "residential"
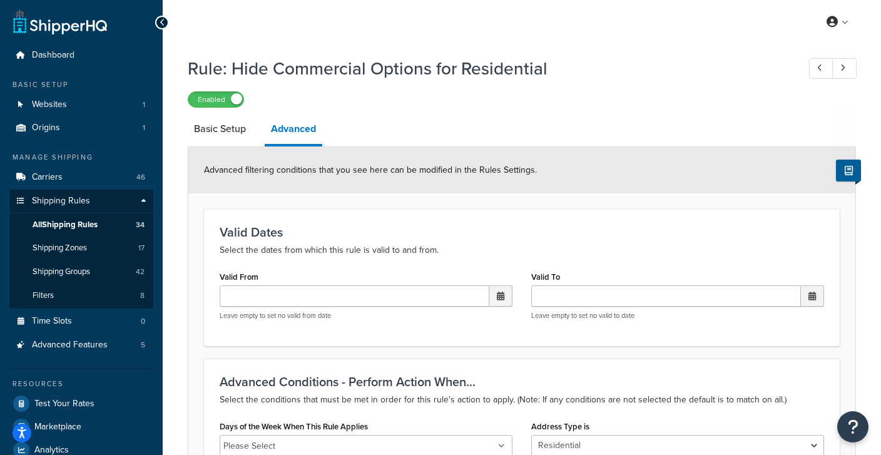
scroll to position [155, 0]
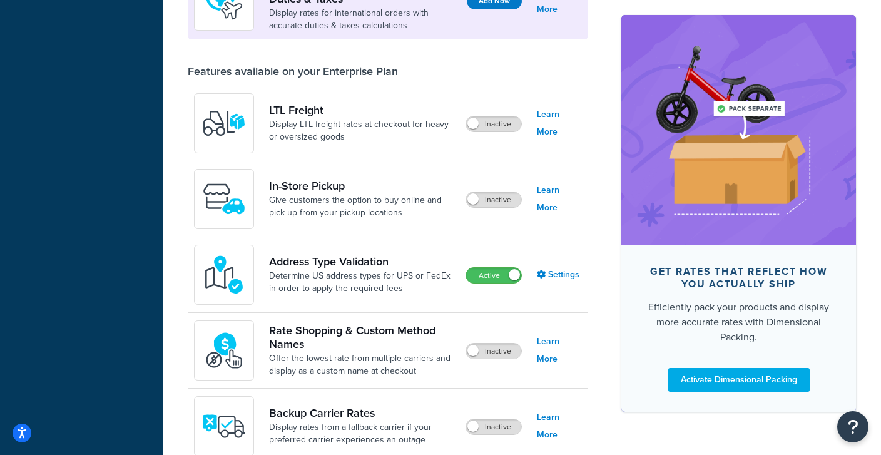
scroll to position [408, 0]
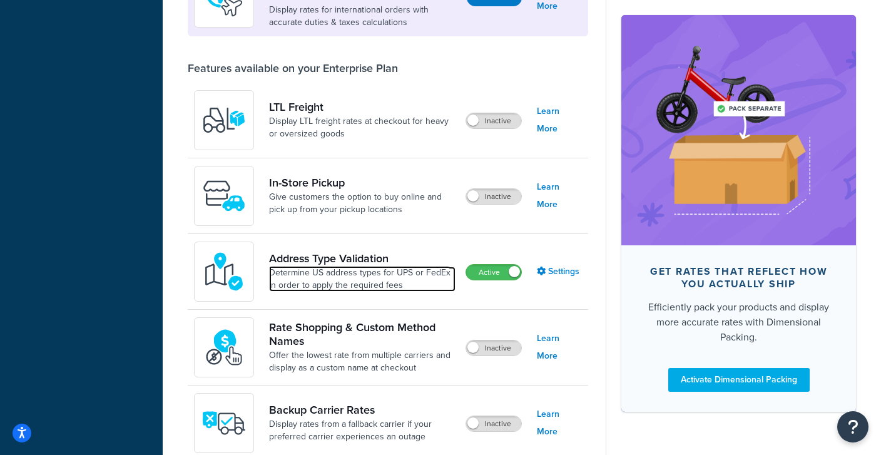
click at [305, 267] on link "Determine US address types for UPS or FedEx in order to apply the required fees" at bounding box center [362, 279] width 186 height 25
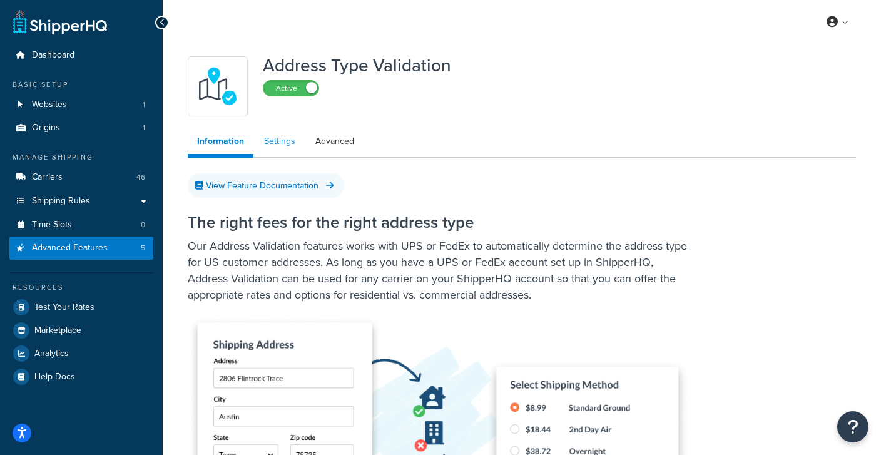
click at [269, 141] on link "Settings" at bounding box center [280, 141] width 50 height 25
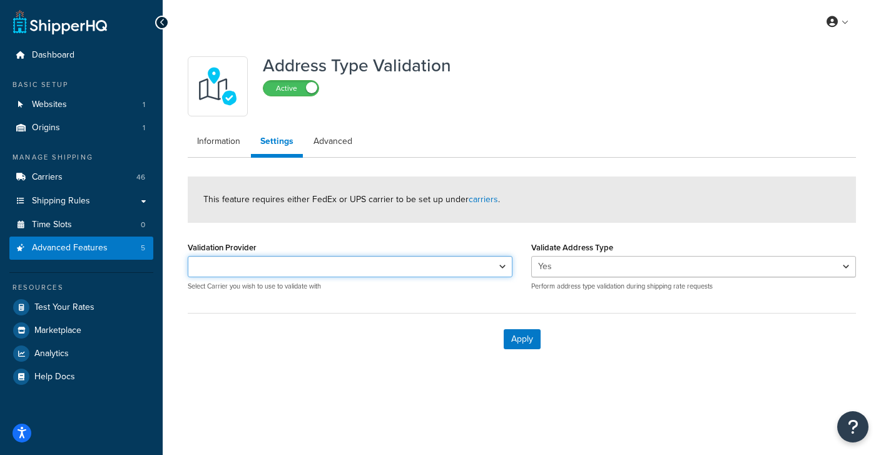
select select "165524"
click option "FedEx" at bounding box center [0, 0] width 0 height 0
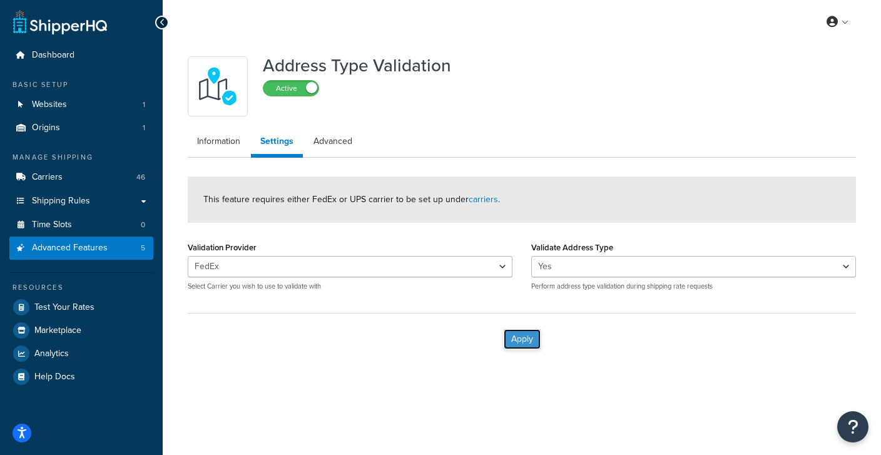
click at [524, 336] on button "Apply" at bounding box center [522, 339] width 37 height 20
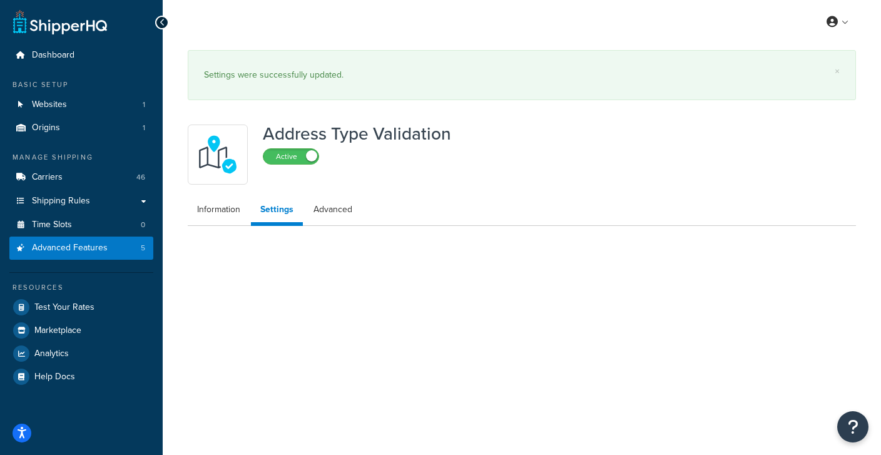
select select "165524"
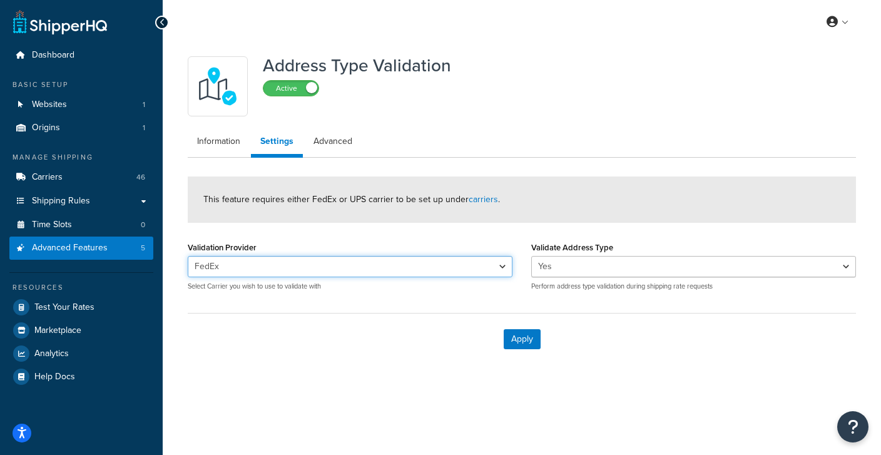
select select
click option at bounding box center [0, 0] width 0 height 0
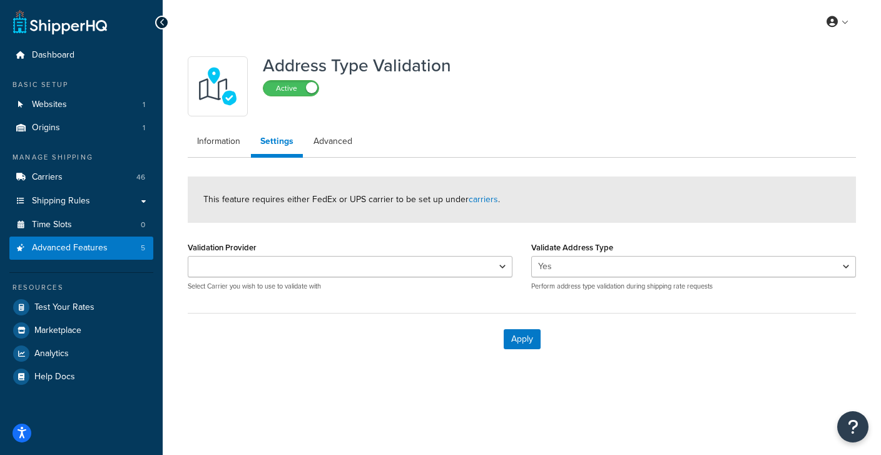
drag, startPoint x: 770, startPoint y: 78, endPoint x: 756, endPoint y: 31, distance: 48.9
click at [770, 77] on div "Address Type Validation Active" at bounding box center [522, 86] width 668 height 60
